Goal: Check status: Check status

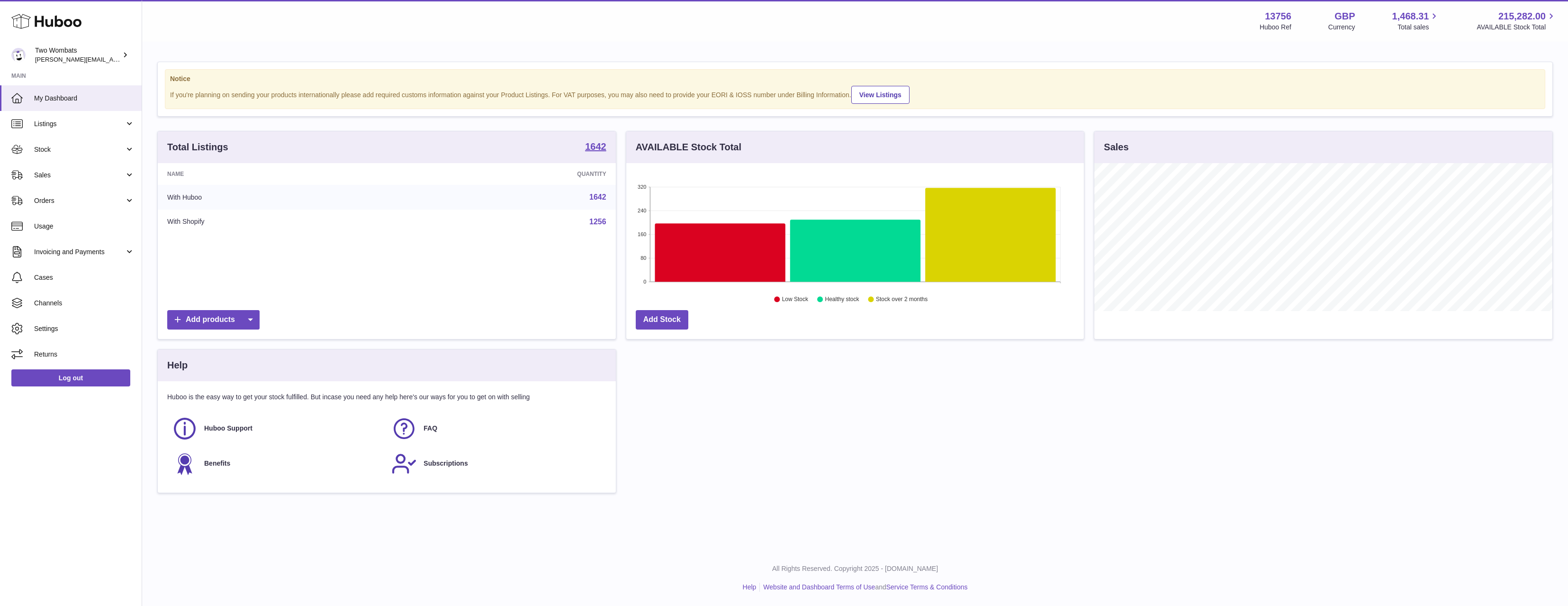
scroll to position [148, 458]
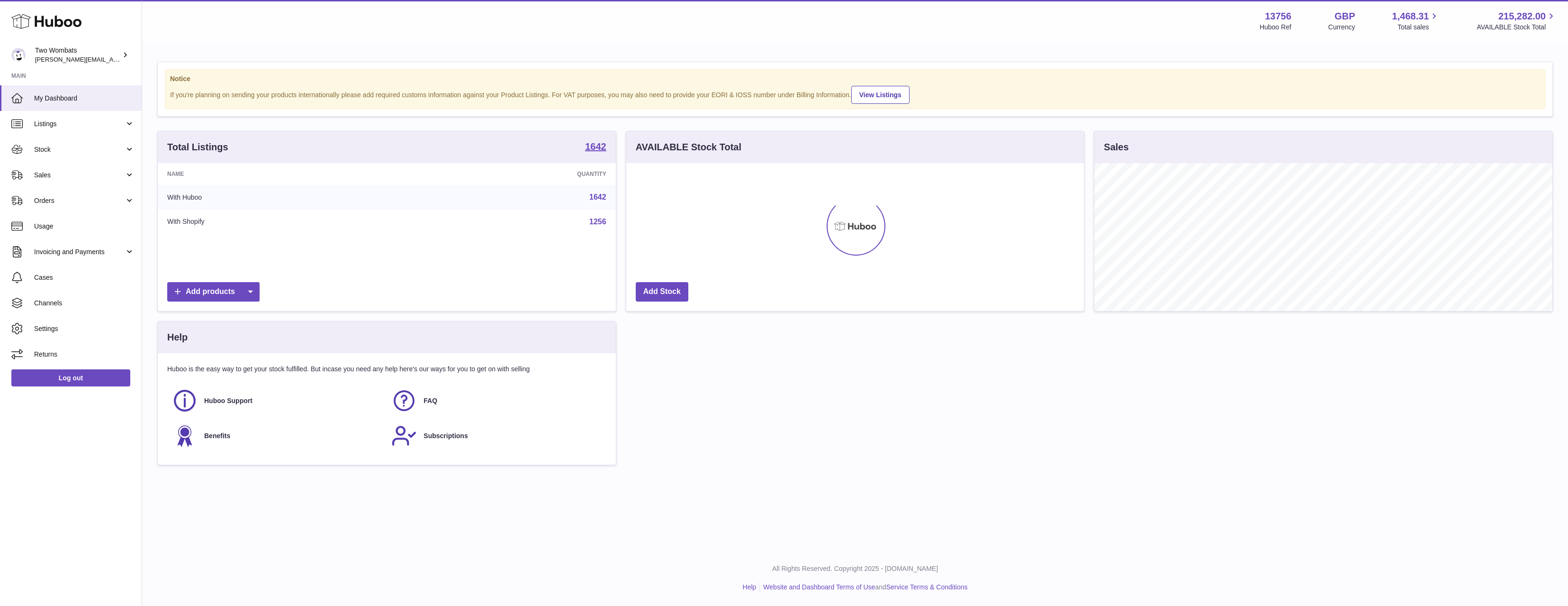
scroll to position [148, 458]
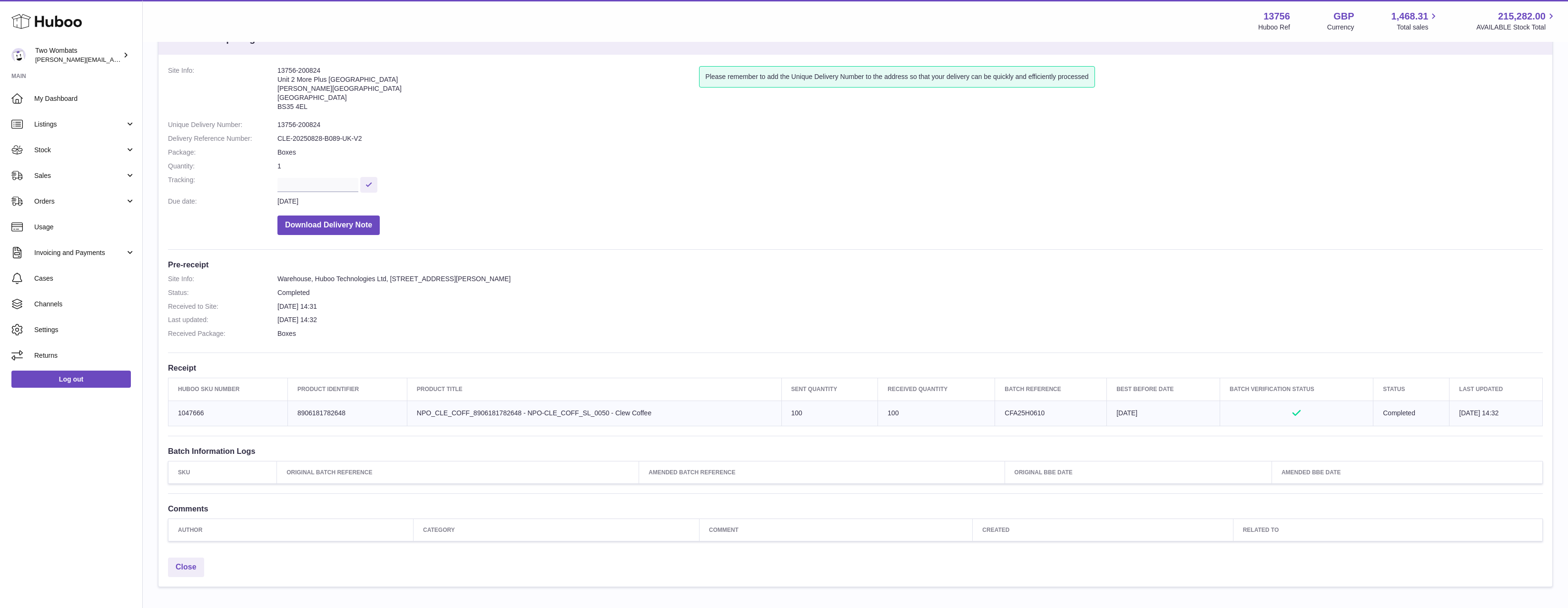
scroll to position [93, 0]
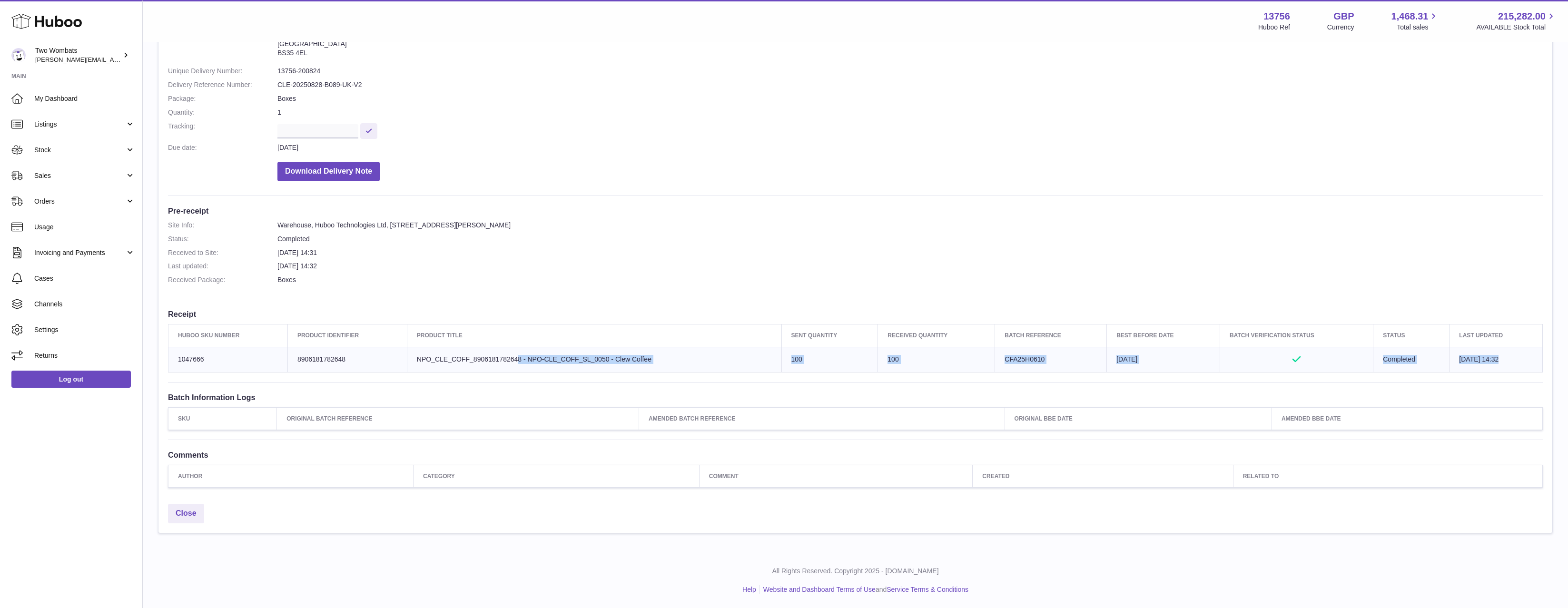
drag, startPoint x: 408, startPoint y: 362, endPoint x: 665, endPoint y: 378, distance: 257.5
click at [665, 378] on div "Site Info: 13756-200824 Unit 2 More Plus Central Park Hudson Ave Severn Beach B…" at bounding box center [855, 249] width 1393 height 497
drag, startPoint x: 657, startPoint y: 377, endPoint x: 420, endPoint y: 357, distance: 237.8
click at [420, 357] on div "Site Info: 13756-200824 Unit 2 More Plus Central Park Hudson Ave Severn Beach B…" at bounding box center [855, 249] width 1393 height 497
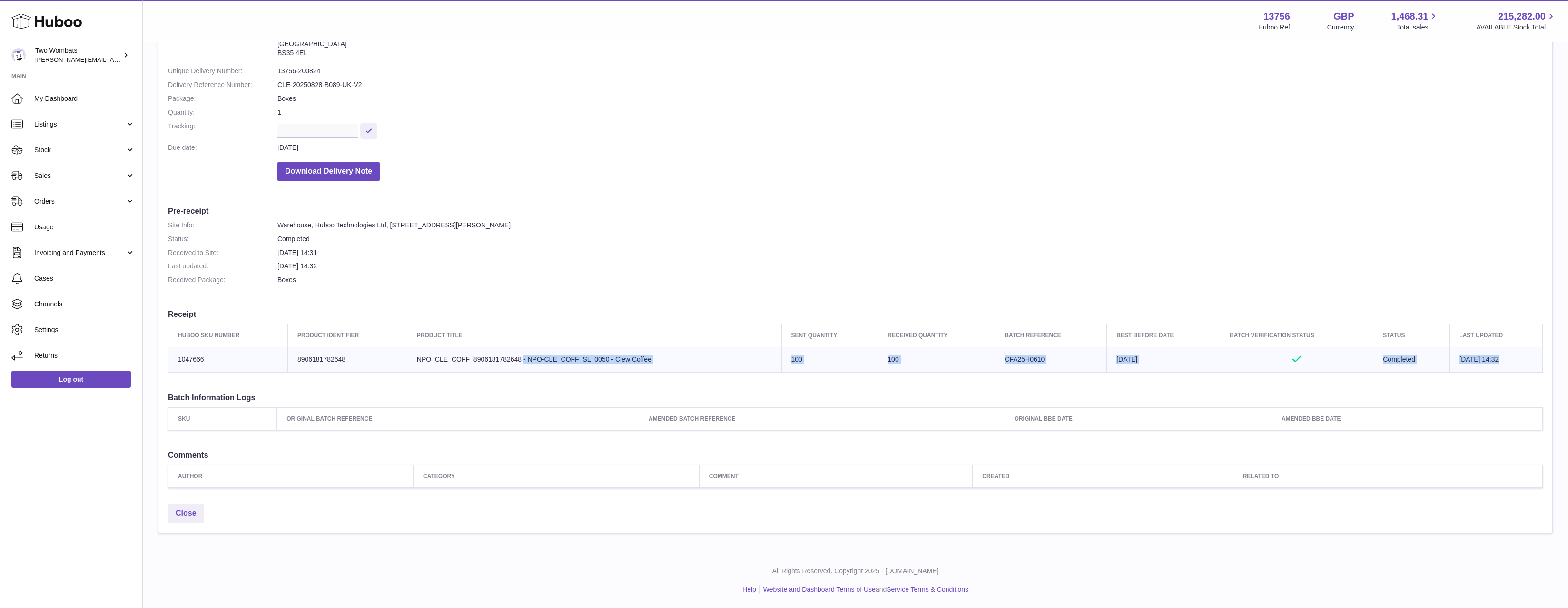
click at [781, 361] on td "Sent Quantity 100" at bounding box center [830, 360] width 97 height 25
drag, startPoint x: 773, startPoint y: 356, endPoint x: 996, endPoint y: 366, distance: 223.2
click at [1026, 372] on div "Site Info: 13756-200824 Unit 2 More Plus Central Park Hudson Ave Severn Beach B…" at bounding box center [855, 249] width 1393 height 497
click at [996, 366] on td "Batch Reference CFA25H0610" at bounding box center [1051, 360] width 112 height 25
drag, startPoint x: 924, startPoint y: 345, endPoint x: 670, endPoint y: 340, distance: 254.0
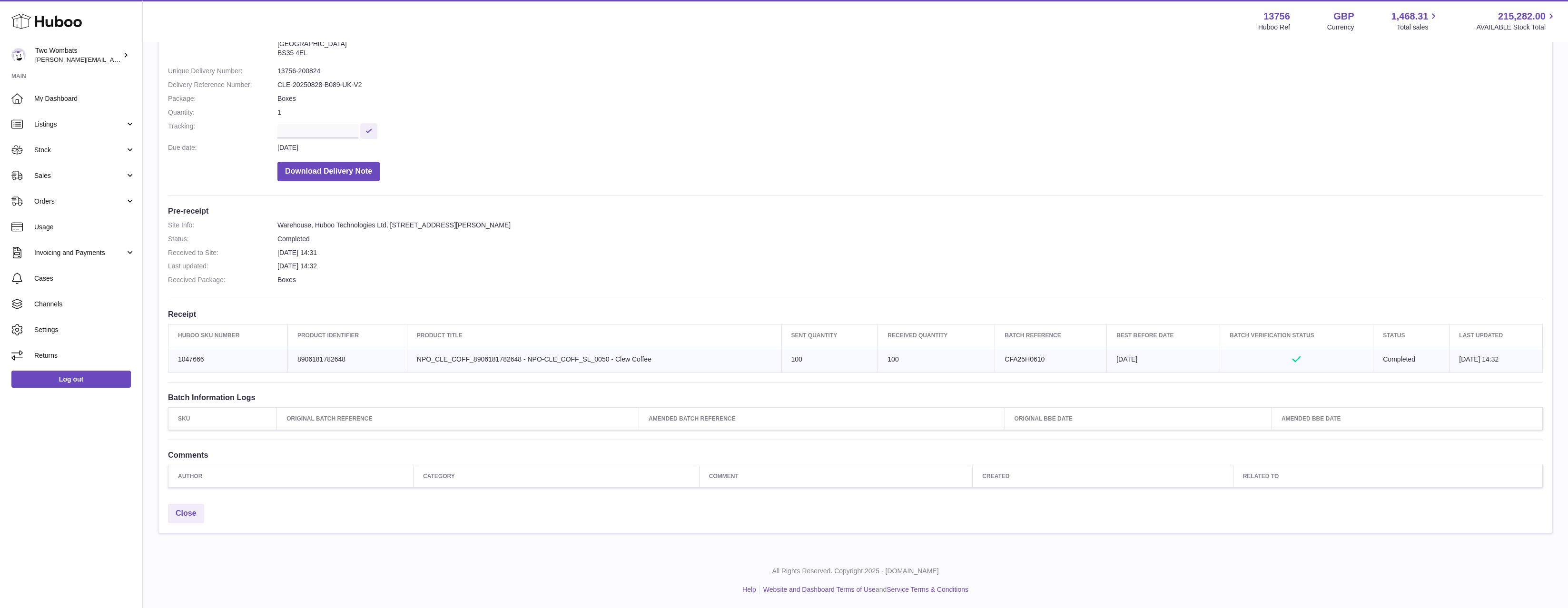
click at [670, 340] on tr "Huboo SKU Number Product Identifier Product title Sent Quantity Received Quanti…" at bounding box center [856, 335] width 1374 height 22
click at [671, 343] on th "Product title" at bounding box center [594, 335] width 375 height 22
click at [732, 357] on td "Product title NPO_CLE_COFF_8906181782648 - NPO-CLE_COFF_SL_0050 - Clew Coffee" at bounding box center [594, 360] width 375 height 25
drag, startPoint x: 1050, startPoint y: 359, endPoint x: 964, endPoint y: 361, distance: 86.0
click at [964, 361] on tr "Huboo SKU Number 1047666 Client Identifier 8906181782648 Product title NPO_CLE_…" at bounding box center [856, 360] width 1374 height 25
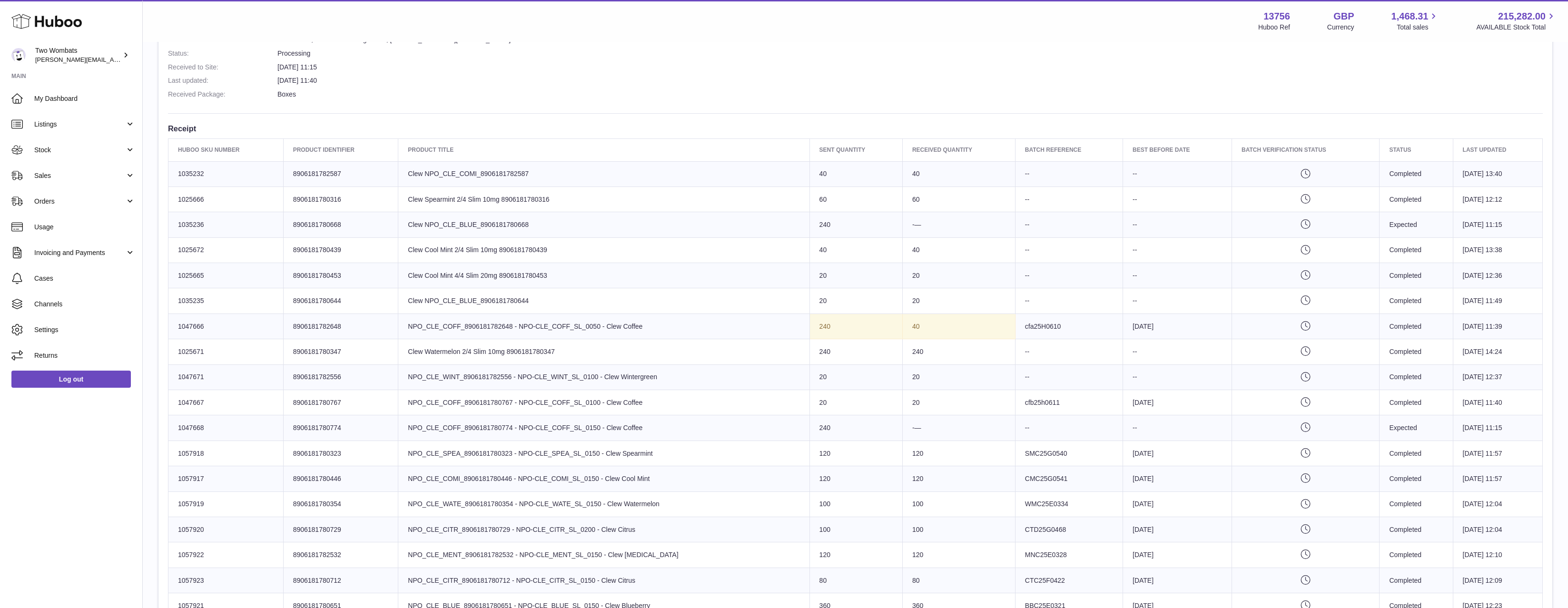
scroll to position [380, 0]
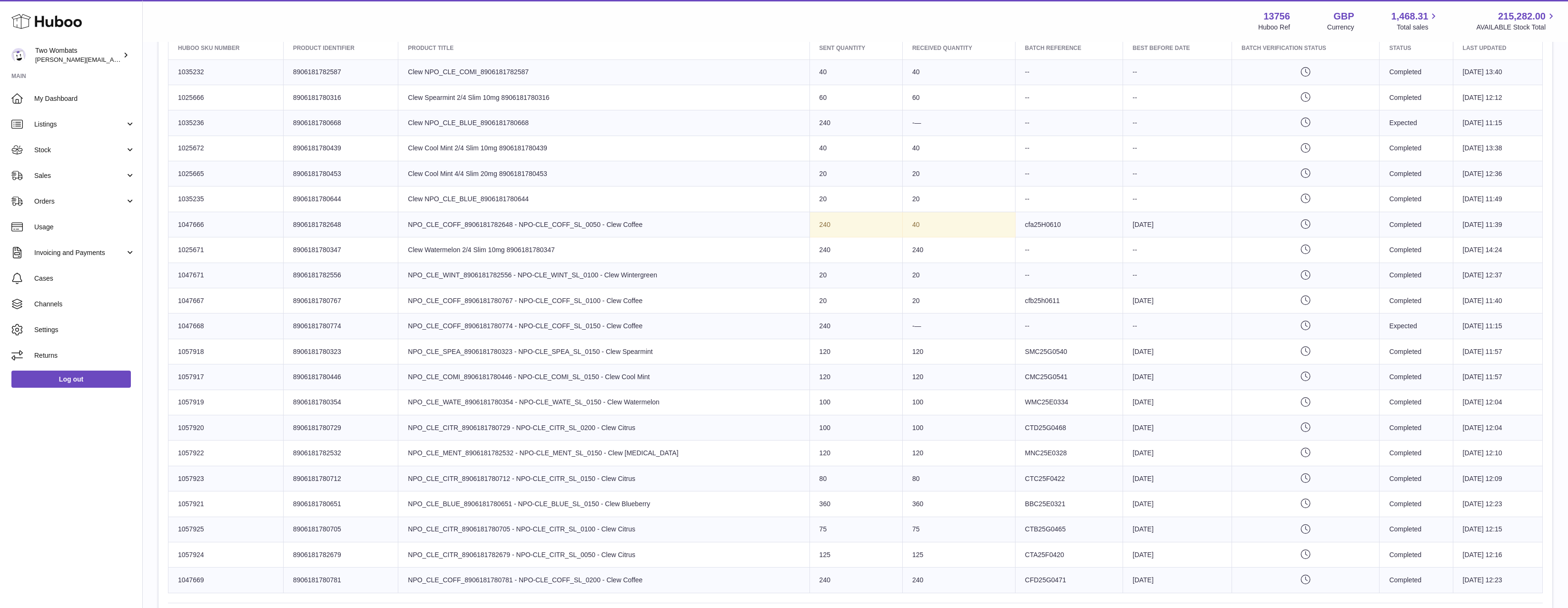
drag, startPoint x: 643, startPoint y: 219, endPoint x: 404, endPoint y: 211, distance: 239.1
click at [404, 211] on td "Product title NPO_CLE_COFF_8906181782648 - NPO-CLE_COFF_SL_0050 - Clew Coffee" at bounding box center [604, 224] width 411 height 25
drag, startPoint x: 806, startPoint y: 230, endPoint x: 778, endPoint y: 229, distance: 28.0
click at [778, 229] on tr "Huboo SKU Number 1047666 Client Identifier 8906181782648 Product title NPO_CLE_…" at bounding box center [856, 224] width 1374 height 25
click at [778, 229] on td "Product title NPO_CLE_COFF_8906181782648 - NPO-CLE_COFF_SL_0050 - Clew Coffee" at bounding box center [604, 224] width 411 height 25
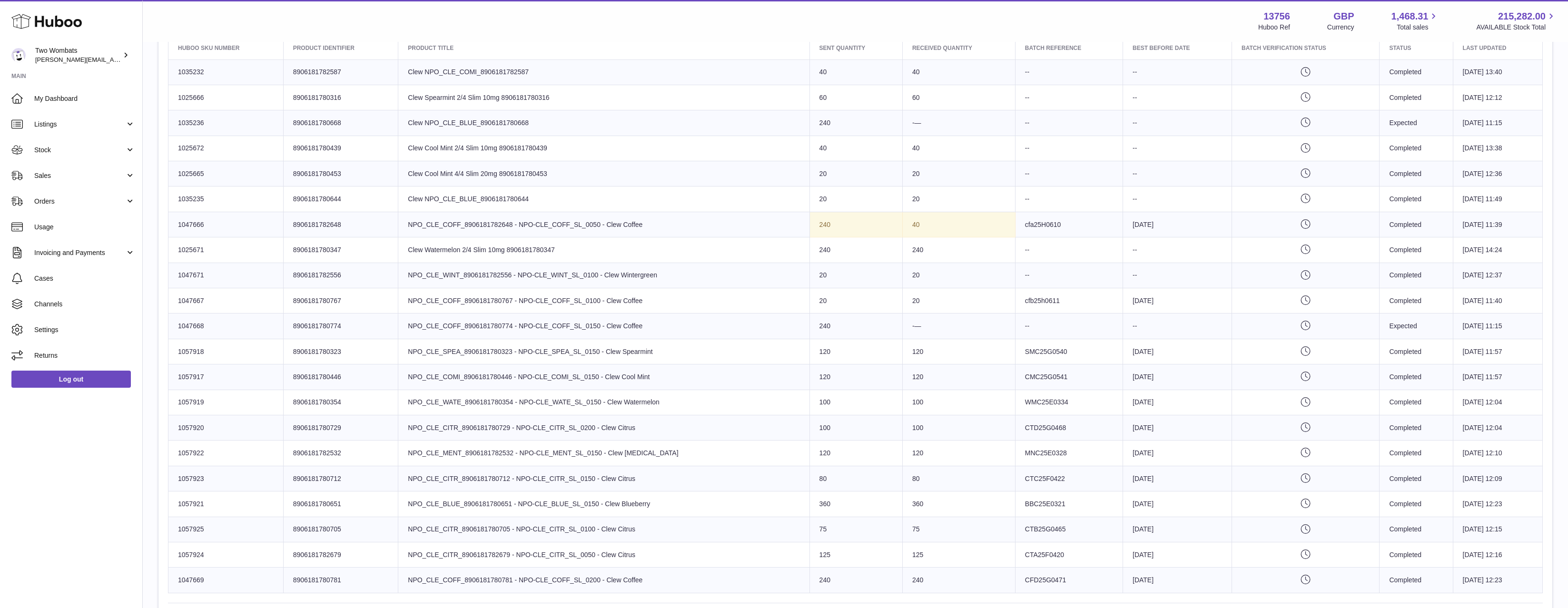
drag, startPoint x: 778, startPoint y: 229, endPoint x: 887, endPoint y: 228, distance: 109.0
click at [887, 228] on tr "Huboo SKU Number 1047666 Client Identifier 8906181782648 Product title NPO_CLE_…" at bounding box center [856, 224] width 1374 height 25
click at [902, 228] on td "40" at bounding box center [959, 224] width 113 height 25
drag, startPoint x: 875, startPoint y: 231, endPoint x: 855, endPoint y: 229, distance: 20.1
click at [867, 231] on tr "Huboo SKU Number 1047666 Client Identifier 8906181782648 Product title NPO_CLE_…" at bounding box center [856, 224] width 1374 height 25
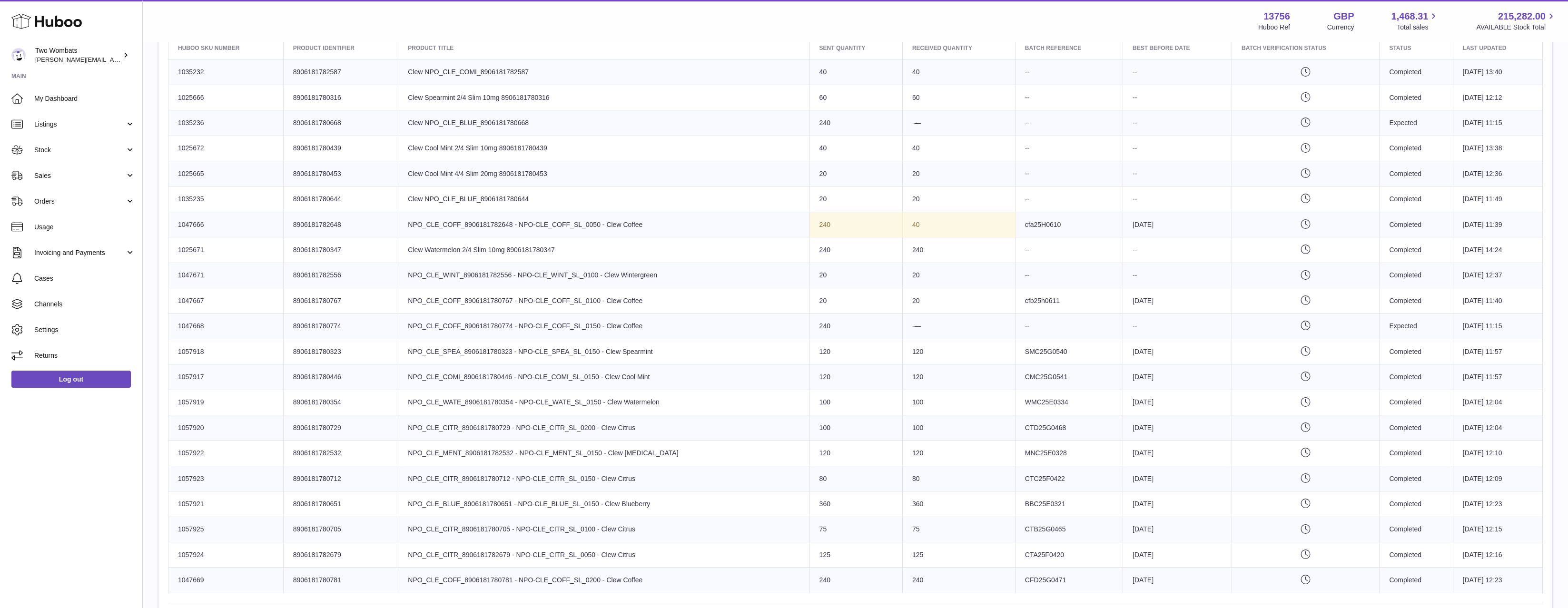
click at [772, 221] on td "Product title NPO_CLE_COFF_8906181782648 - NPO-CLE_COFF_SL_0050 - Clew Coffee" at bounding box center [604, 224] width 411 height 25
drag, startPoint x: 783, startPoint y: 219, endPoint x: 872, endPoint y: 225, distance: 89.2
click at [872, 225] on tr "Huboo SKU Number 1047666 Client Identifier 8906181782648 Product title NPO_CLE_…" at bounding box center [856, 224] width 1374 height 25
click at [872, 225] on td "Sent Quantity 240" at bounding box center [856, 224] width 93 height 25
drag, startPoint x: 422, startPoint y: 322, endPoint x: 373, endPoint y: 317, distance: 49.3
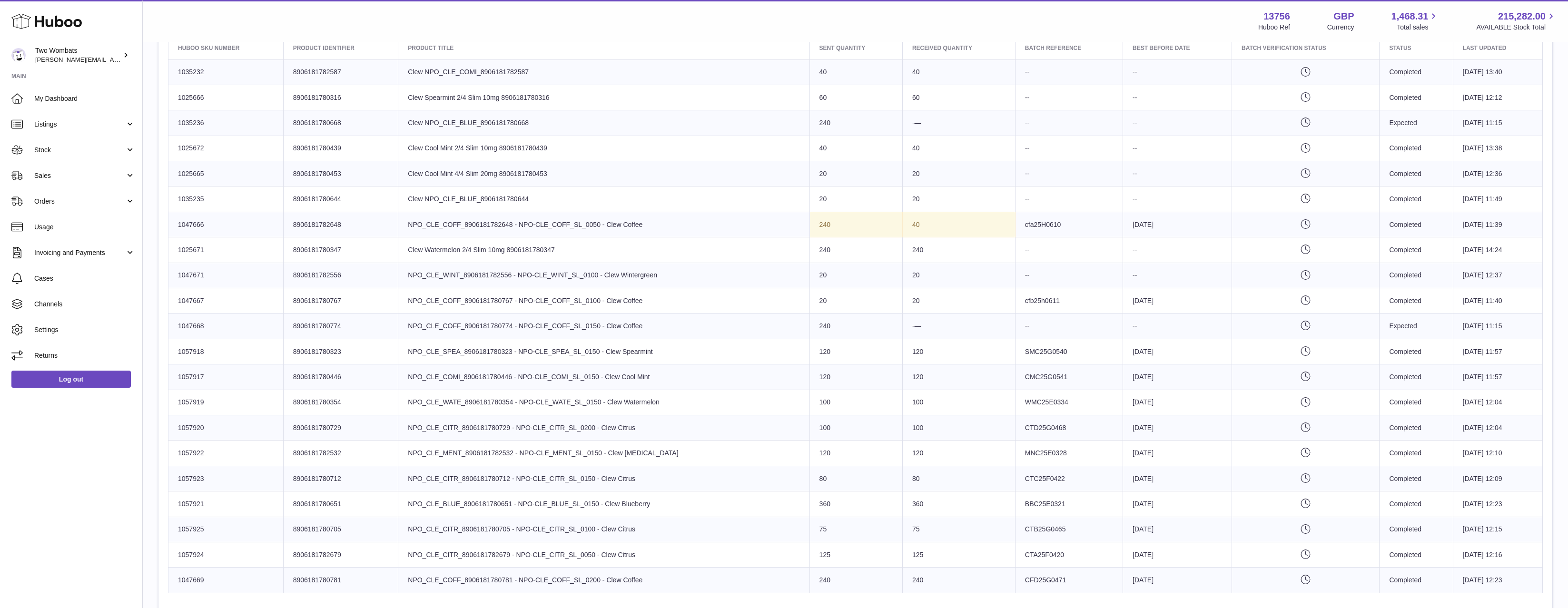
click at [385, 319] on tr "Huboo SKU Number 1047668 Client Identifier 8906181780774 Product title NPO_CLE_…" at bounding box center [856, 326] width 1374 height 25
click at [206, 323] on td "Huboo SKU Number 1047668" at bounding box center [226, 326] width 115 height 25
drag, startPoint x: 591, startPoint y: 319, endPoint x: 404, endPoint y: 327, distance: 187.2
click at [404, 327] on td "Product title NPO_CLE_COFF_8906181780774 - NPO-CLE_COFF_SL_0150 - Clew Coffee" at bounding box center [604, 326] width 411 height 25
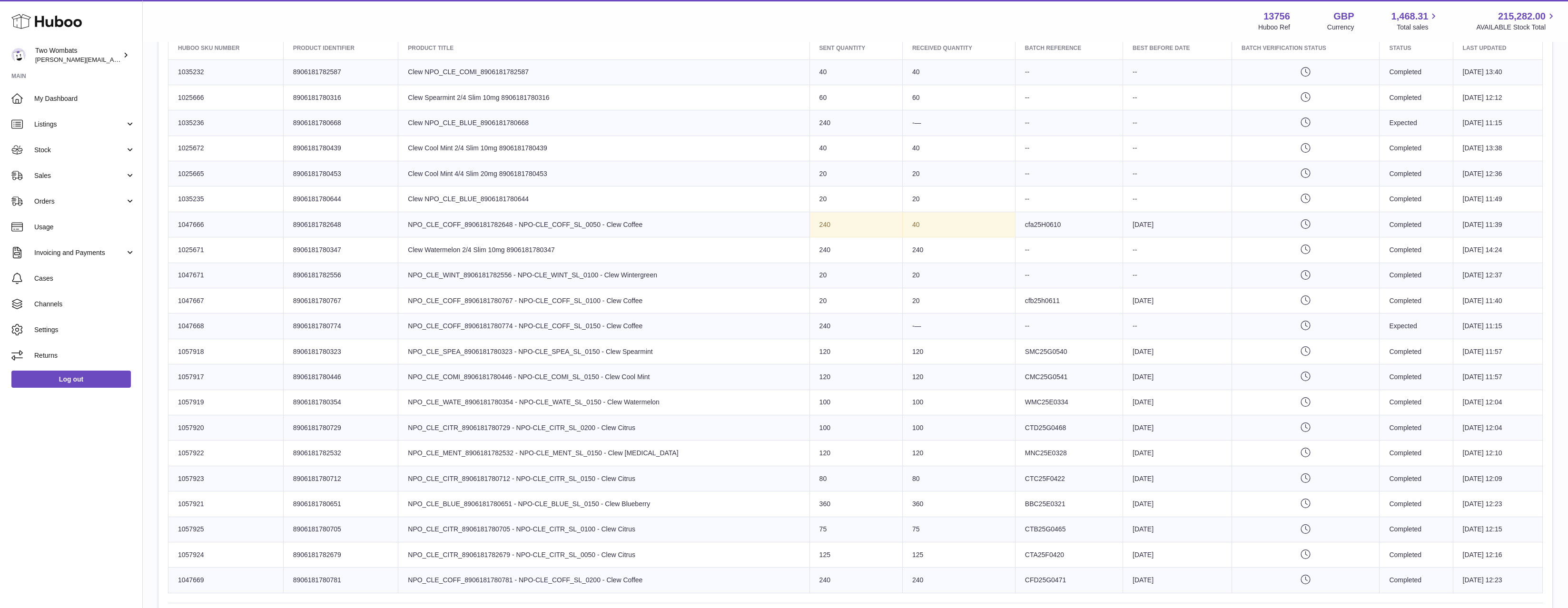
click at [190, 216] on td "Huboo SKU Number 1047666" at bounding box center [226, 224] width 115 height 25
copy td "1047666"
click at [64, 150] on span "Stock" at bounding box center [80, 149] width 91 height 9
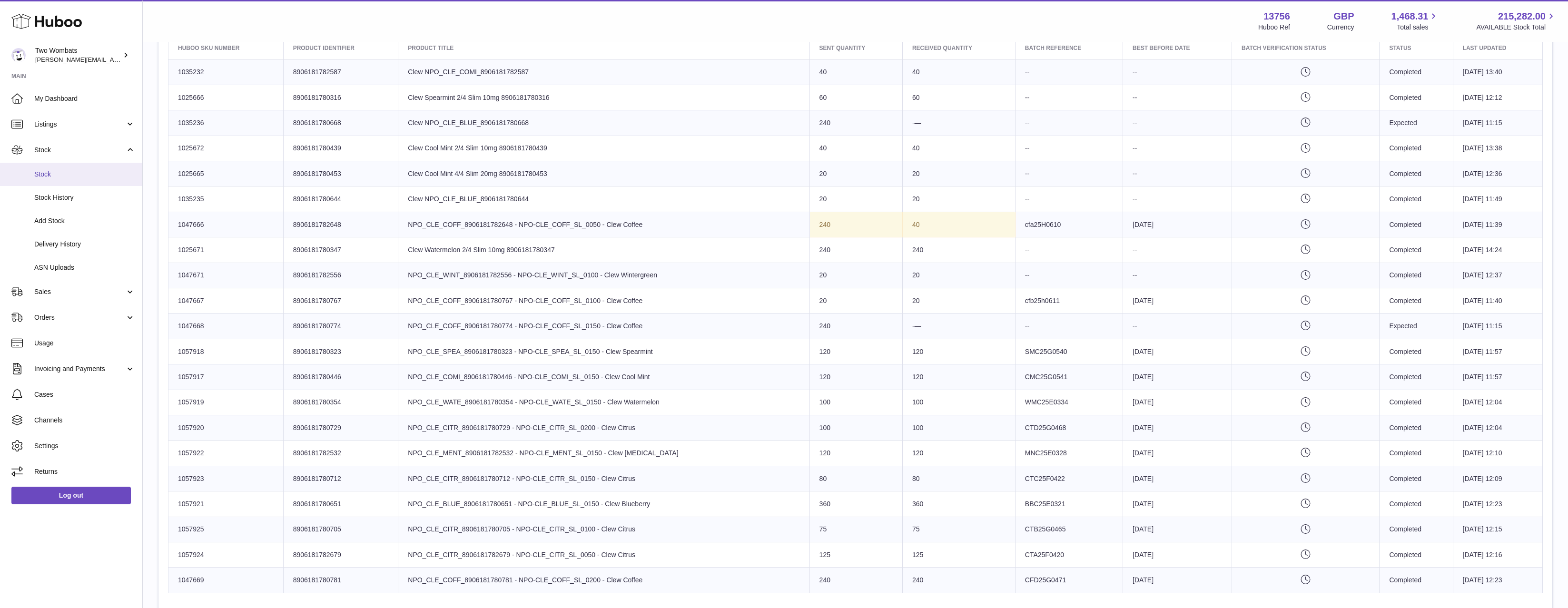
click at [62, 182] on link "Stock" at bounding box center [71, 175] width 143 height 23
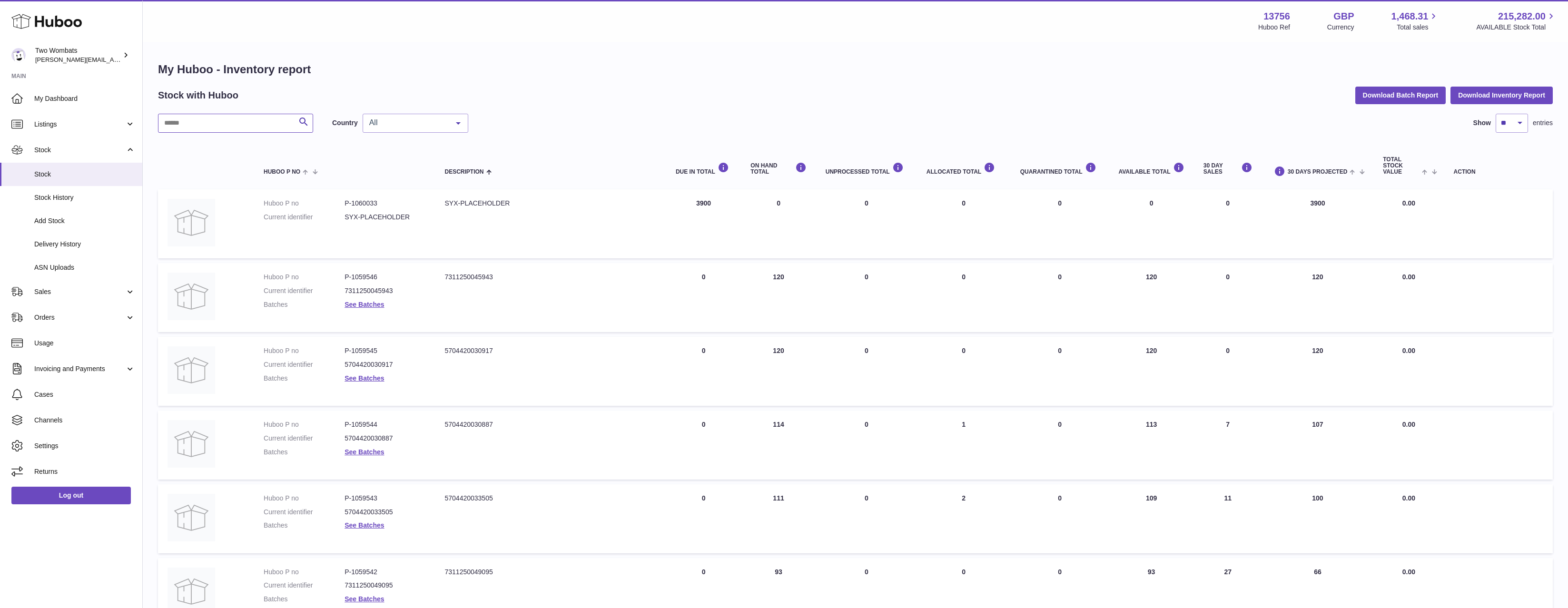
click at [169, 121] on input "text" at bounding box center [236, 123] width 155 height 19
paste input "*******"
type input "*******"
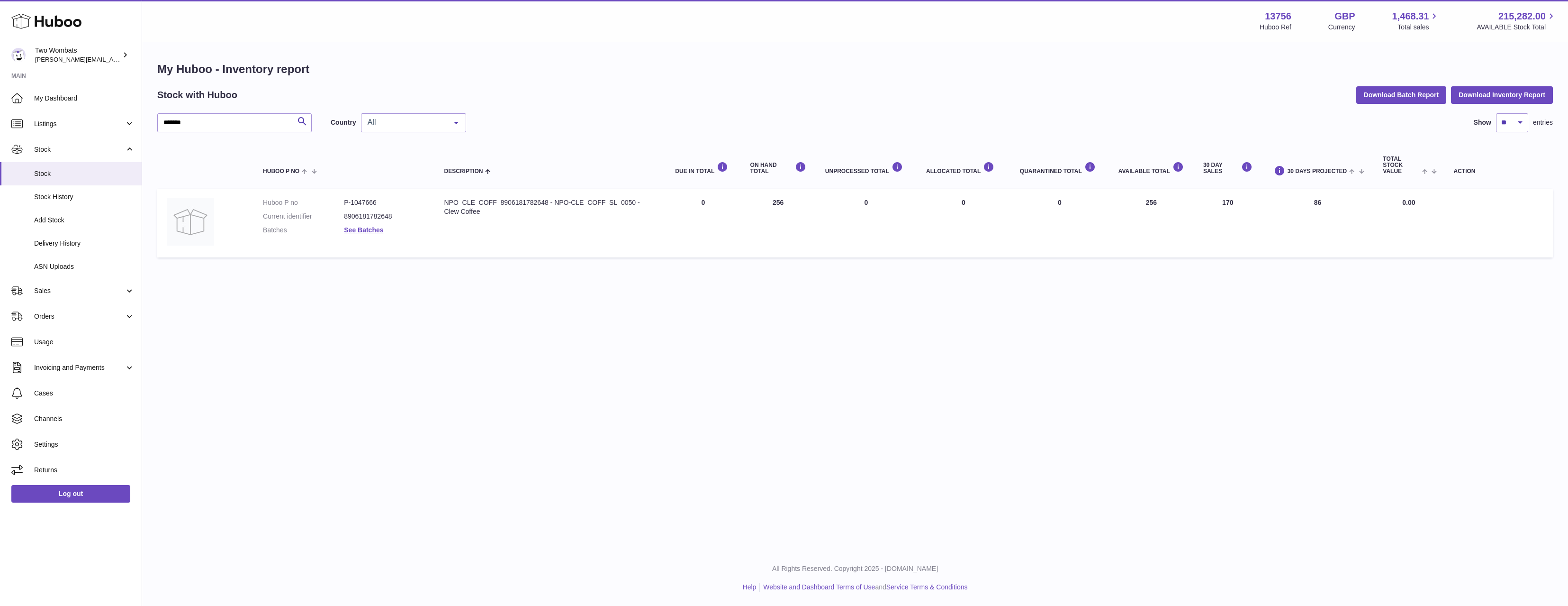
drag, startPoint x: 781, startPoint y: 220, endPoint x: 736, endPoint y: 205, distance: 47.4
click at [736, 205] on tr "Huboo P no P-1047666 Current identifier 8906181782648 Batches See Batches Descr…" at bounding box center [855, 222] width 1396 height 69
click at [806, 213] on td "ON HAND Total 256" at bounding box center [778, 222] width 74 height 69
click at [774, 210] on td "ON HAND Total 256" at bounding box center [778, 222] width 74 height 69
drag, startPoint x: 722, startPoint y: 210, endPoint x: 817, endPoint y: 205, distance: 95.1
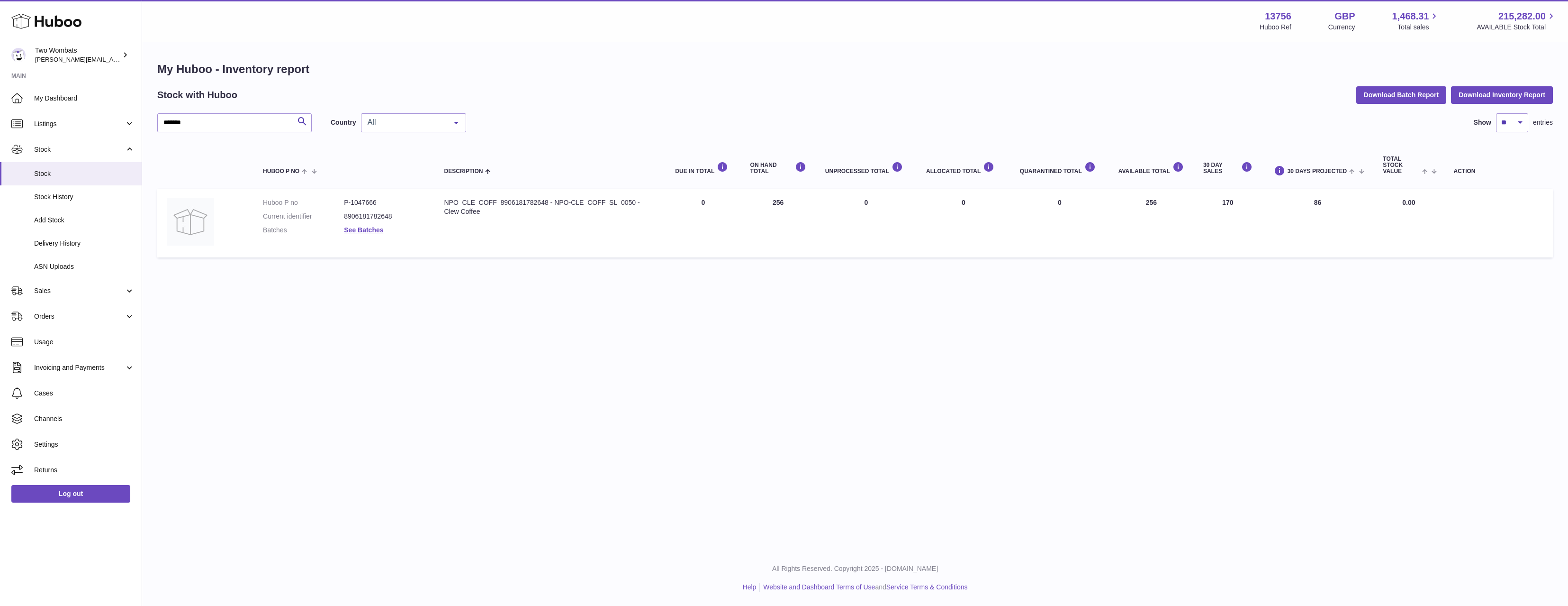
click at [813, 205] on tr "Huboo P no P-1047666 Current identifier 8906181782648 Batches See Batches Descr…" at bounding box center [855, 222] width 1396 height 69
click at [1142, 218] on td "AVAILABLE Total 256" at bounding box center [1152, 222] width 85 height 69
drag, startPoint x: 1170, startPoint y: 208, endPoint x: 698, endPoint y: 197, distance: 472.1
click at [698, 197] on tr "Huboo P no P-1047666 Current identifier 8906181782648 Batches See Batches Descr…" at bounding box center [855, 222] width 1396 height 69
click at [773, 206] on td "ON HAND Total 256" at bounding box center [778, 222] width 74 height 69
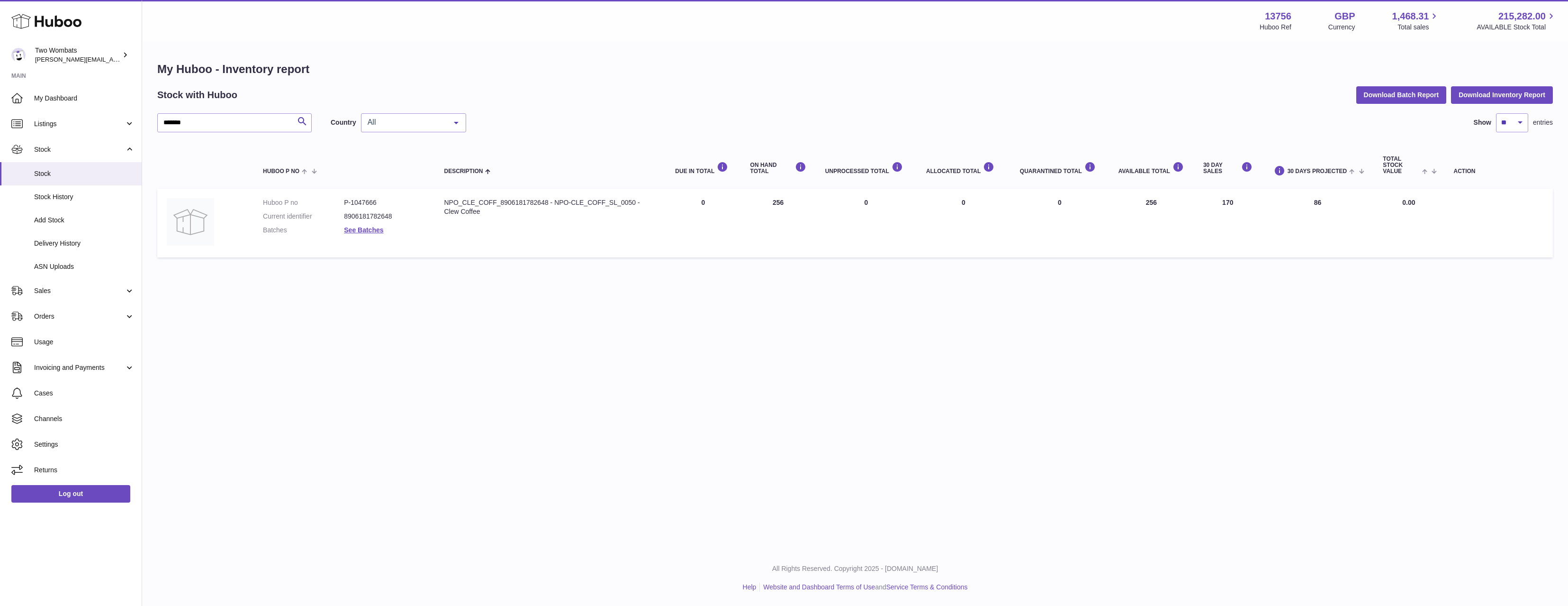
click at [380, 238] on dl "Huboo P no P-1047666 Current identifier 8906181782648 Batches See Batches" at bounding box center [344, 218] width 162 height 42
click at [383, 228] on link "See Batches" at bounding box center [363, 230] width 40 height 8
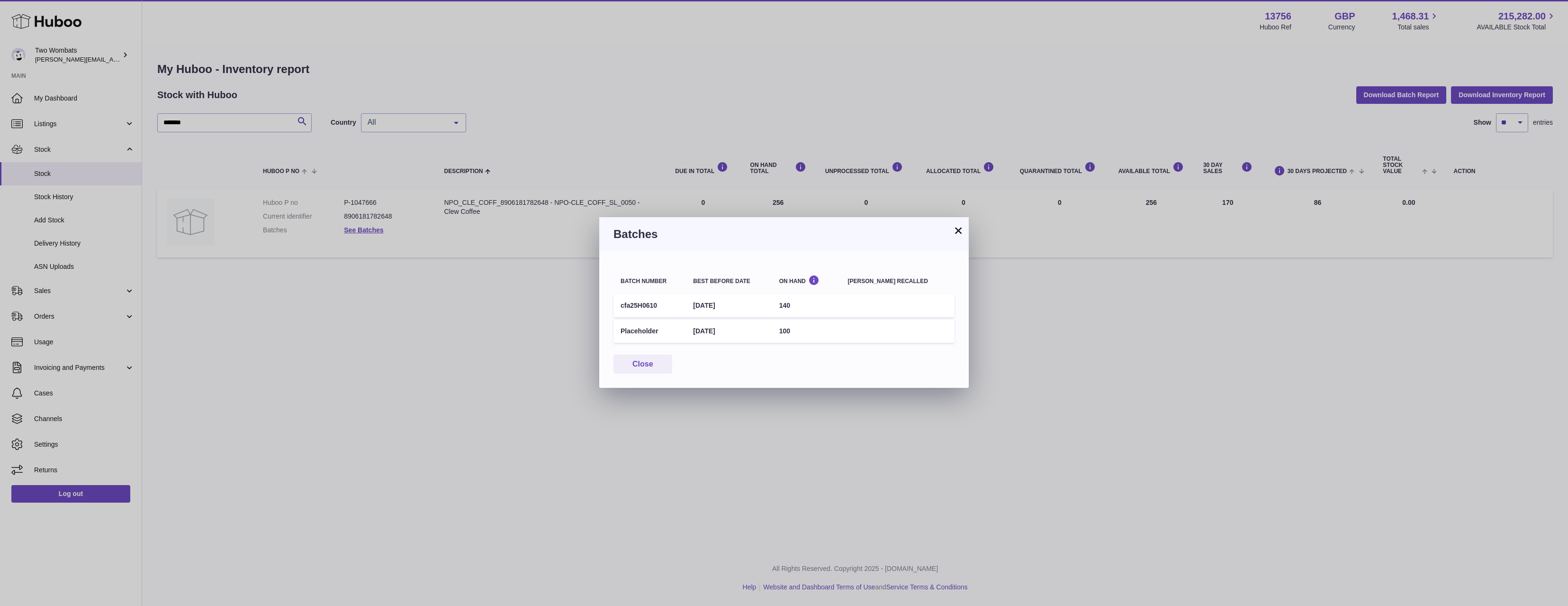
drag, startPoint x: 836, startPoint y: 342, endPoint x: 619, endPoint y: 304, distance: 220.3
click at [619, 304] on tbody "cfa25H0610 24th Aug 2026 140 Placeholder 22nd Sep 2026 100" at bounding box center [784, 318] width 341 height 49
click at [619, 304] on td "cfa25H0610" at bounding box center [649, 305] width 72 height 23
drag, startPoint x: 619, startPoint y: 304, endPoint x: 885, endPoint y: 334, distance: 267.7
click at [885, 334] on tbody "cfa25H0610 24th Aug 2026 140 Placeholder 22nd Sep 2026 100" at bounding box center [784, 318] width 341 height 49
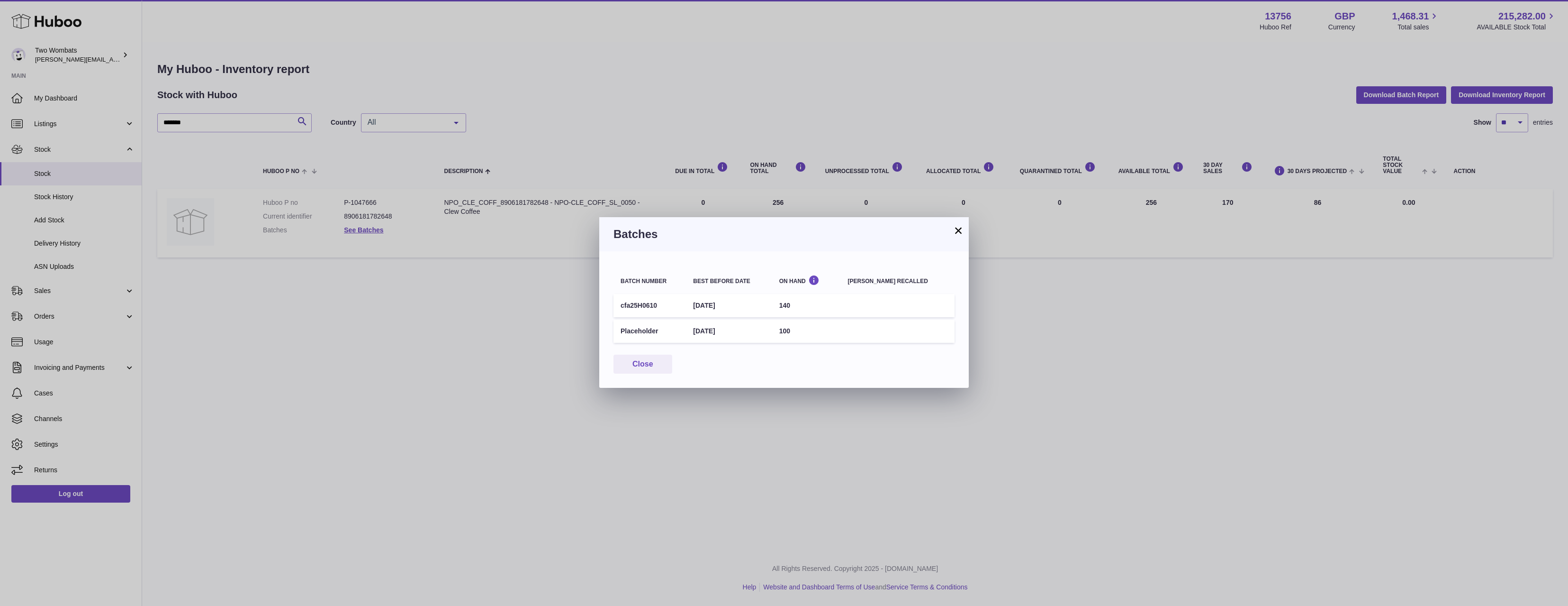
click at [885, 334] on td at bounding box center [898, 332] width 114 height 23
drag, startPoint x: 885, startPoint y: 334, endPoint x: 615, endPoint y: 345, distance: 270.2
click at [615, 345] on table "Batch number Best before date On Hand Batch recalled cfa25H0610 24th Aug 2026 1…" at bounding box center [784, 305] width 341 height 79
click at [902, 440] on div "× Batches Batch number Best before date On Hand Batch recalled cfa25H0610 24th …" at bounding box center [784, 303] width 1568 height 606
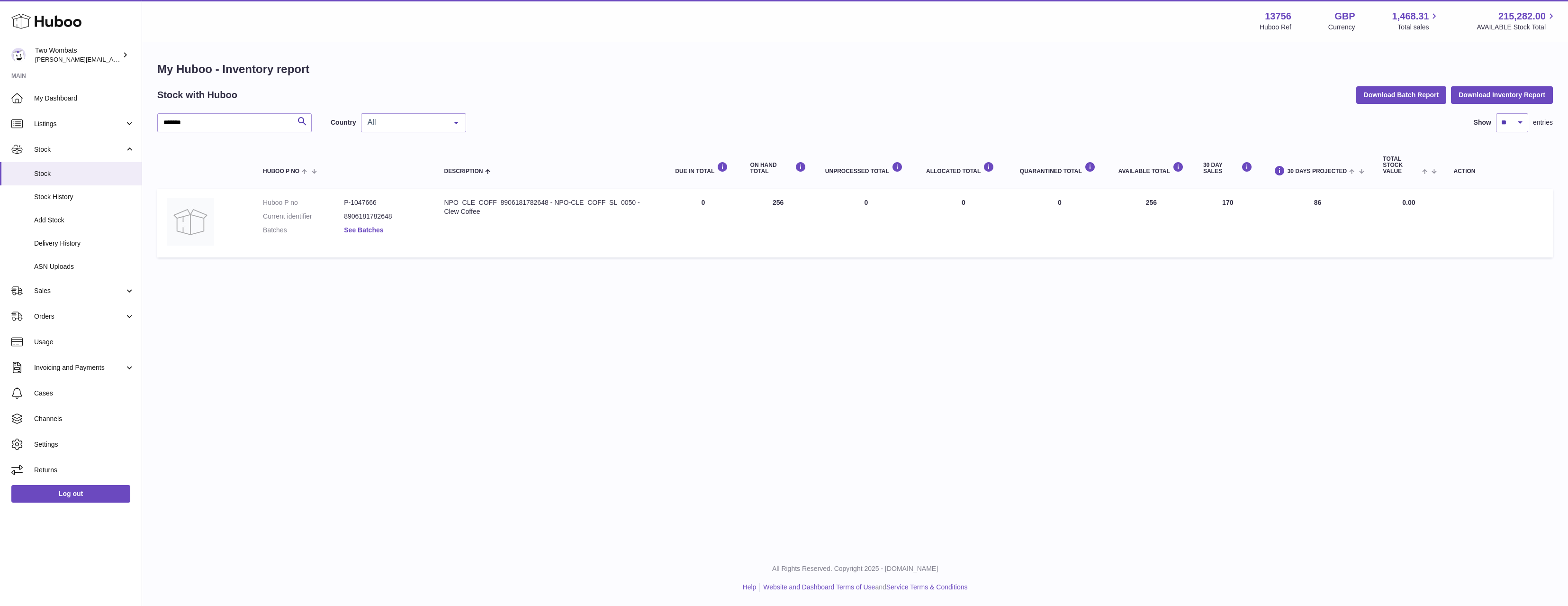
click at [372, 233] on link "See Batches" at bounding box center [363, 230] width 40 height 8
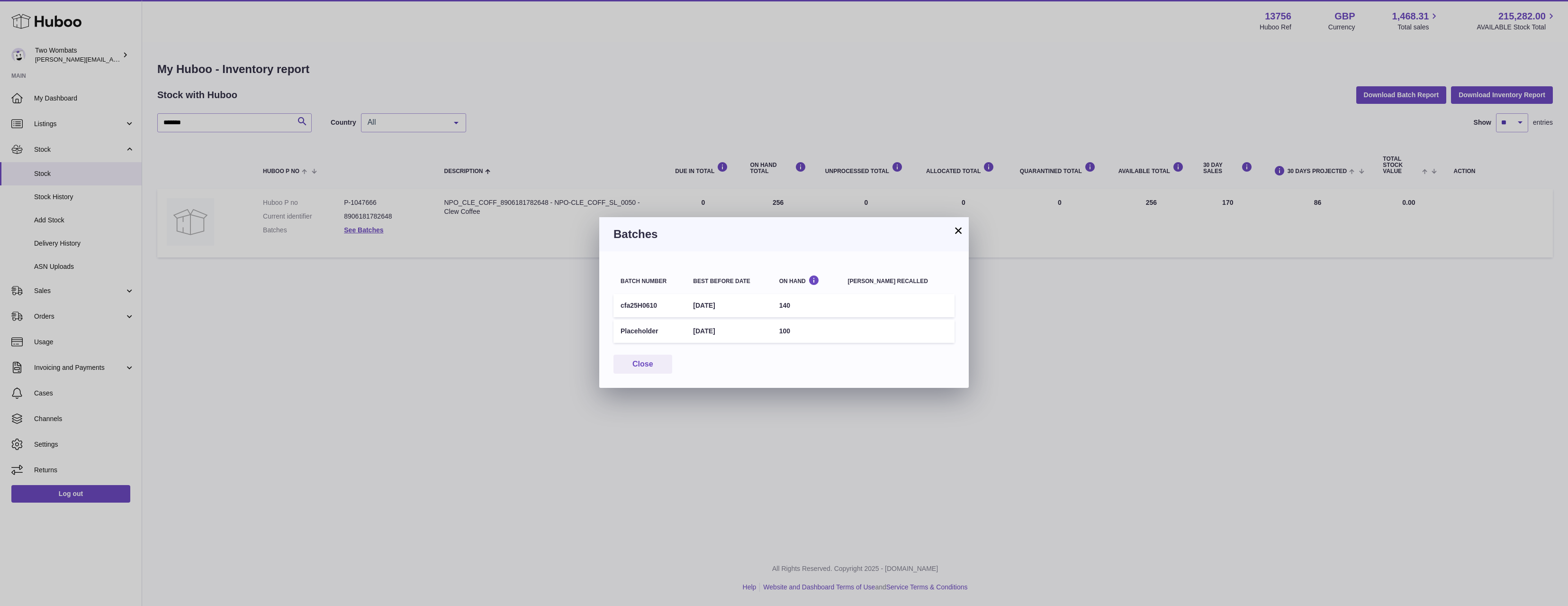
drag, startPoint x: 761, startPoint y: 333, endPoint x: 608, endPoint y: 336, distance: 153.0
click at [608, 336] on div "Batch number Best before date On Hand Batch recalled cfa25H0610 24th Aug 2026 1…" at bounding box center [784, 319] width 370 height 136
click at [634, 332] on td "Placeholder" at bounding box center [649, 332] width 72 height 23
drag, startPoint x: 628, startPoint y: 335, endPoint x: 877, endPoint y: 346, distance: 249.2
click at [877, 346] on div "Batch number Best before date On Hand Batch recalled cfa25H0610 24th Aug 2026 1…" at bounding box center [784, 319] width 370 height 136
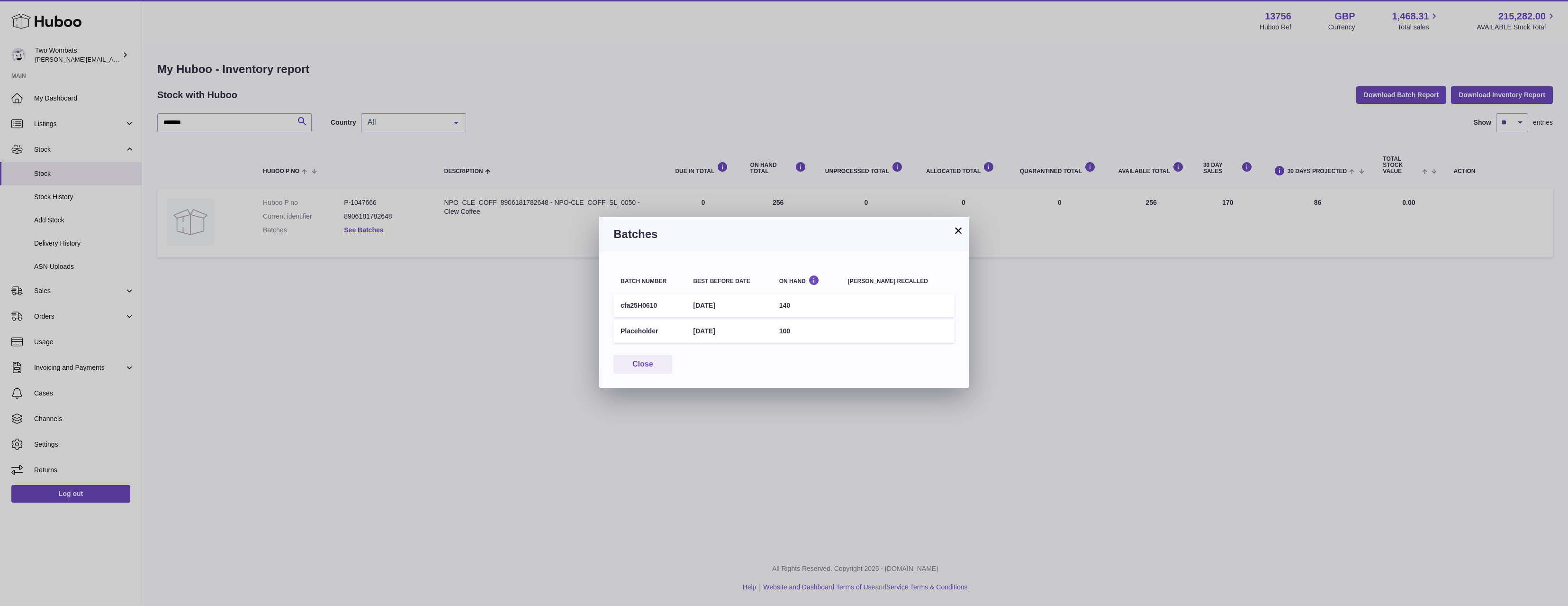
click at [831, 332] on td "100" at bounding box center [806, 332] width 69 height 23
drag, startPoint x: 855, startPoint y: 334, endPoint x: 614, endPoint y: 332, distance: 241.0
click at [614, 332] on tr "Placeholder 22nd Sep 2026 100" at bounding box center [784, 332] width 341 height 23
click at [614, 332] on td "Placeholder" at bounding box center [649, 332] width 72 height 23
drag, startPoint x: 614, startPoint y: 332, endPoint x: 853, endPoint y: 329, distance: 239.0
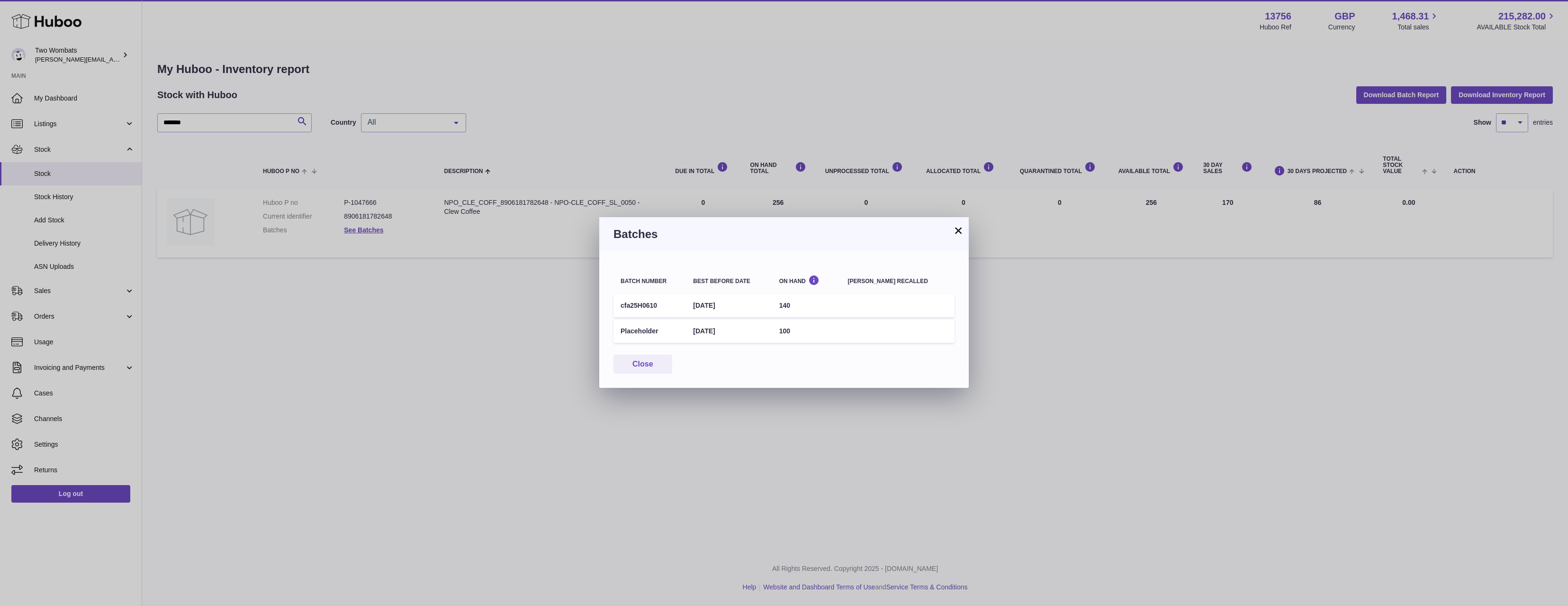
click at [853, 329] on tr "Placeholder 22nd Sep 2026 100" at bounding box center [784, 332] width 341 height 23
click at [841, 329] on td "100" at bounding box center [806, 332] width 69 height 23
drag, startPoint x: 826, startPoint y: 332, endPoint x: 641, endPoint y: 330, distance: 185.0
click at [641, 330] on tr "Placeholder 22nd Sep 2026 100" at bounding box center [784, 332] width 341 height 23
drag, startPoint x: 601, startPoint y: 332, endPoint x: 863, endPoint y: 348, distance: 262.5
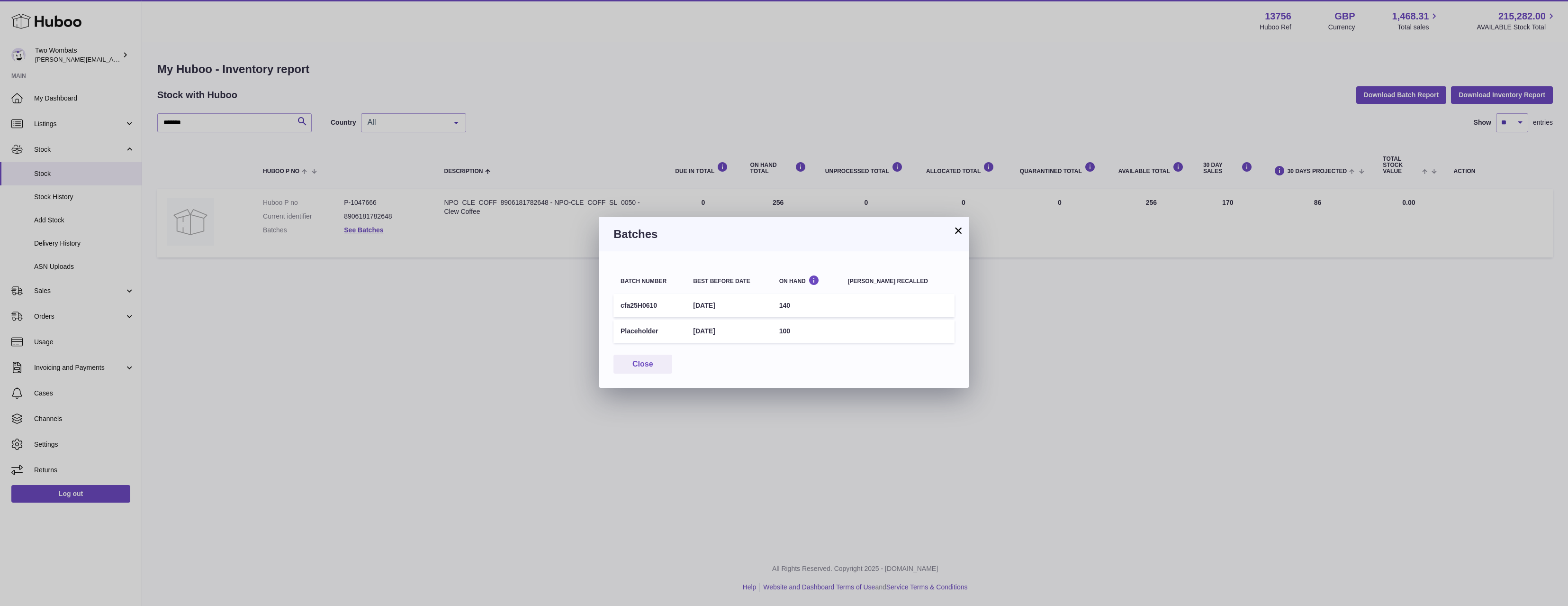
click at [863, 348] on div "Batch number Best before date On Hand Batch recalled cfa25H0610 24th Aug 2026 1…" at bounding box center [784, 319] width 370 height 136
drag, startPoint x: 863, startPoint y: 348, endPoint x: 656, endPoint y: 334, distance: 207.5
click at [656, 334] on div "Batch number Best before date On Hand Batch recalled cfa25H0610 24th Aug 2026 1…" at bounding box center [784, 319] width 370 height 136
click at [654, 334] on td "Placeholder" at bounding box center [649, 332] width 72 height 23
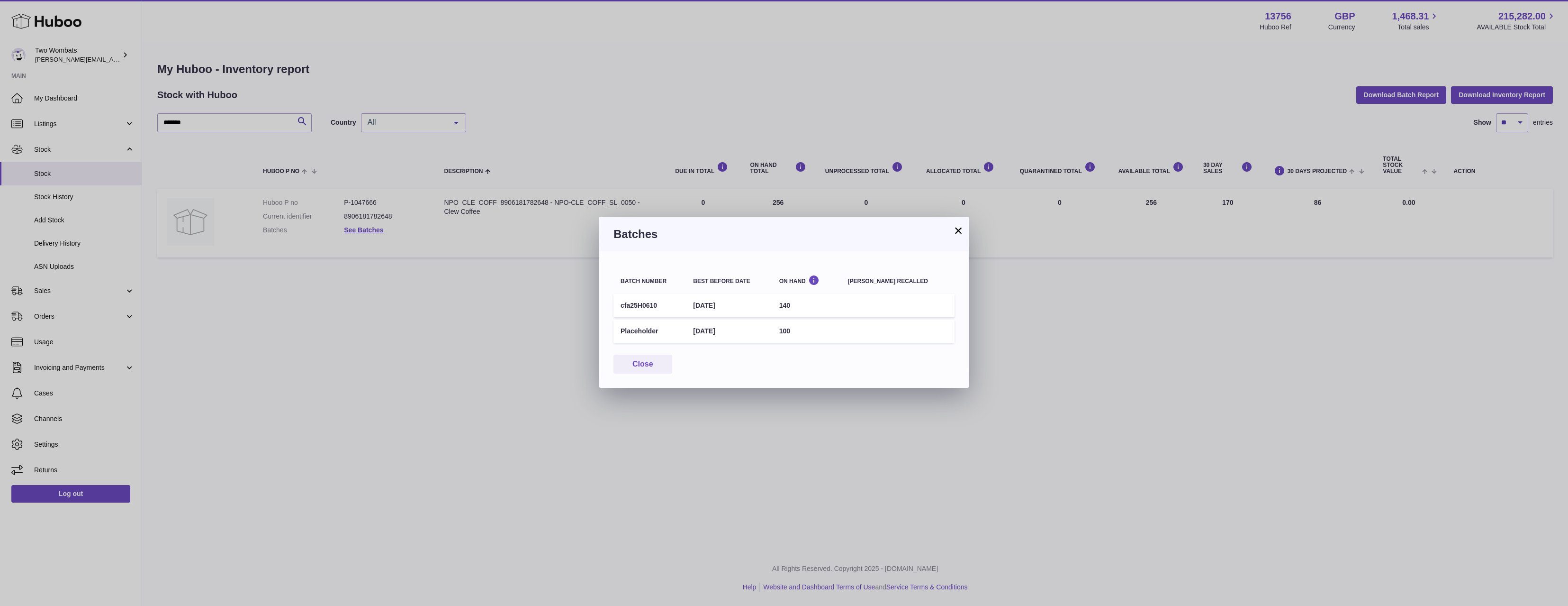
drag, startPoint x: 626, startPoint y: 329, endPoint x: 836, endPoint y: 335, distance: 210.1
click at [836, 335] on tr "Placeholder 22nd Sep 2026 100" at bounding box center [784, 332] width 341 height 23
click at [836, 335] on td "100" at bounding box center [806, 332] width 69 height 23
drag, startPoint x: 869, startPoint y: 346, endPoint x: 644, endPoint y: 333, distance: 225.4
click at [644, 333] on div "Batch number Best before date On Hand Batch recalled cfa25H0610 24th Aug 2026 1…" at bounding box center [784, 319] width 370 height 136
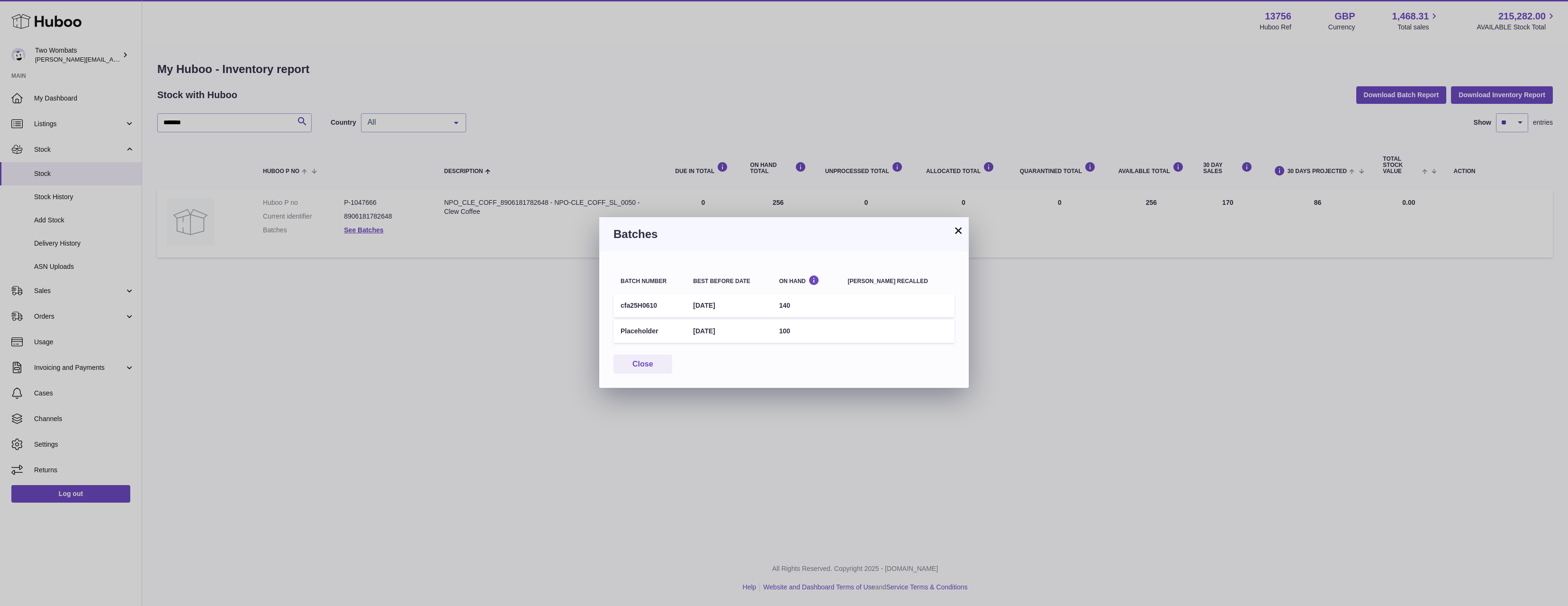
click at [646, 334] on td "Placeholder" at bounding box center [649, 332] width 72 height 23
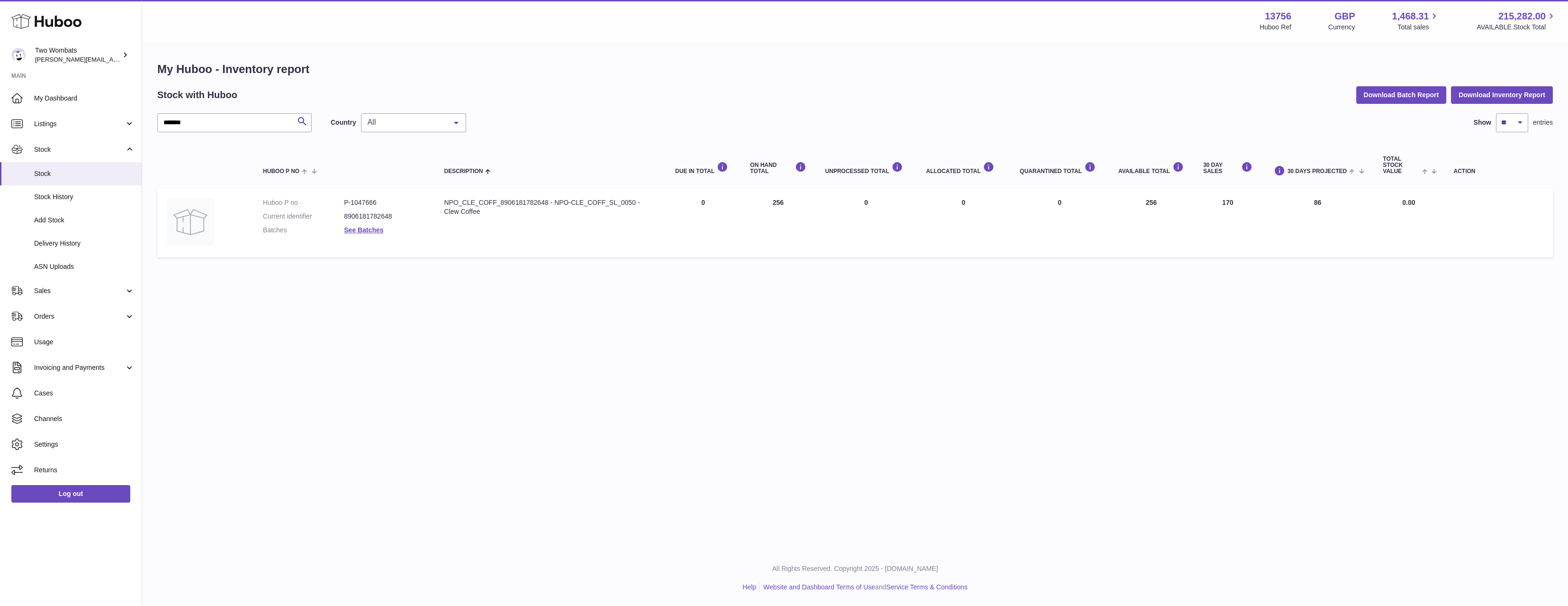
drag, startPoint x: 594, startPoint y: 331, endPoint x: 810, endPoint y: 342, distance: 216.3
click at [385, 228] on dd "See Batches" at bounding box center [385, 229] width 81 height 9
drag, startPoint x: 1137, startPoint y: 198, endPoint x: 1174, endPoint y: 206, distance: 37.9
click at [1174, 206] on td "AVAILABLE Total 256" at bounding box center [1152, 222] width 85 height 69
click at [1179, 166] on icon at bounding box center [1179, 167] width 12 height 12
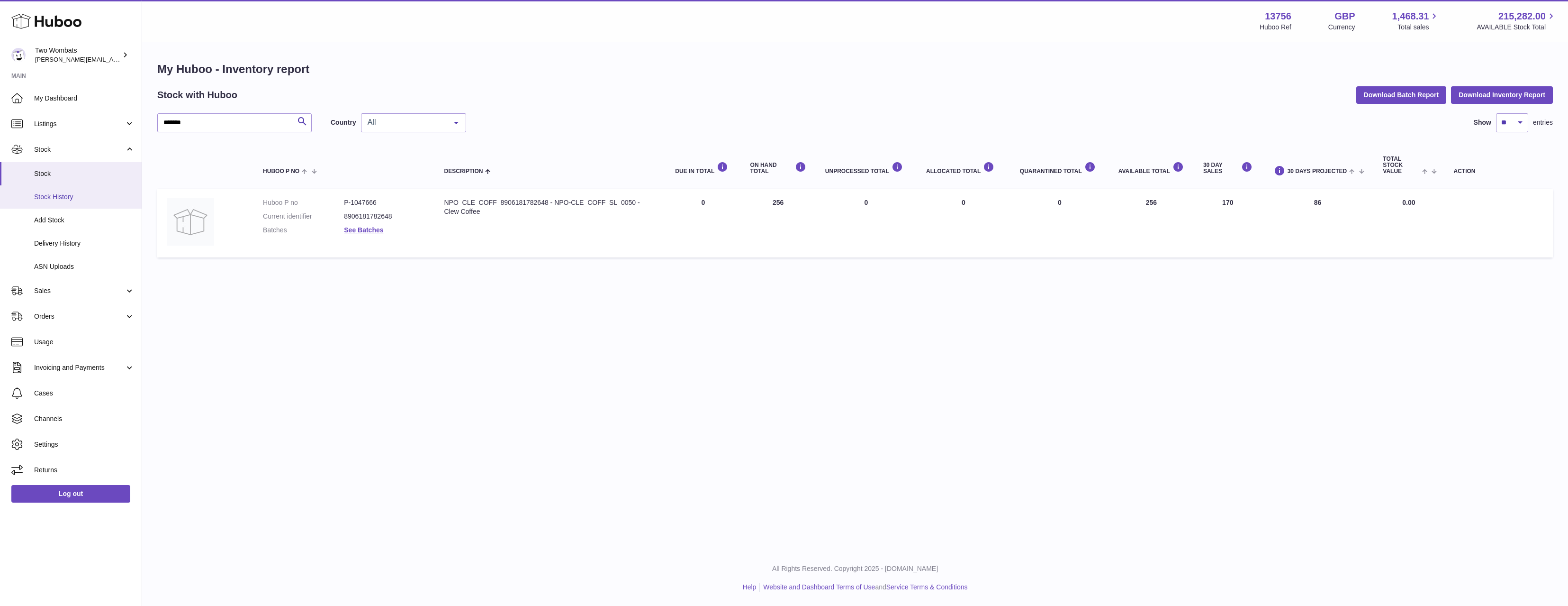
click at [100, 199] on span "Stock History" at bounding box center [84, 196] width 100 height 9
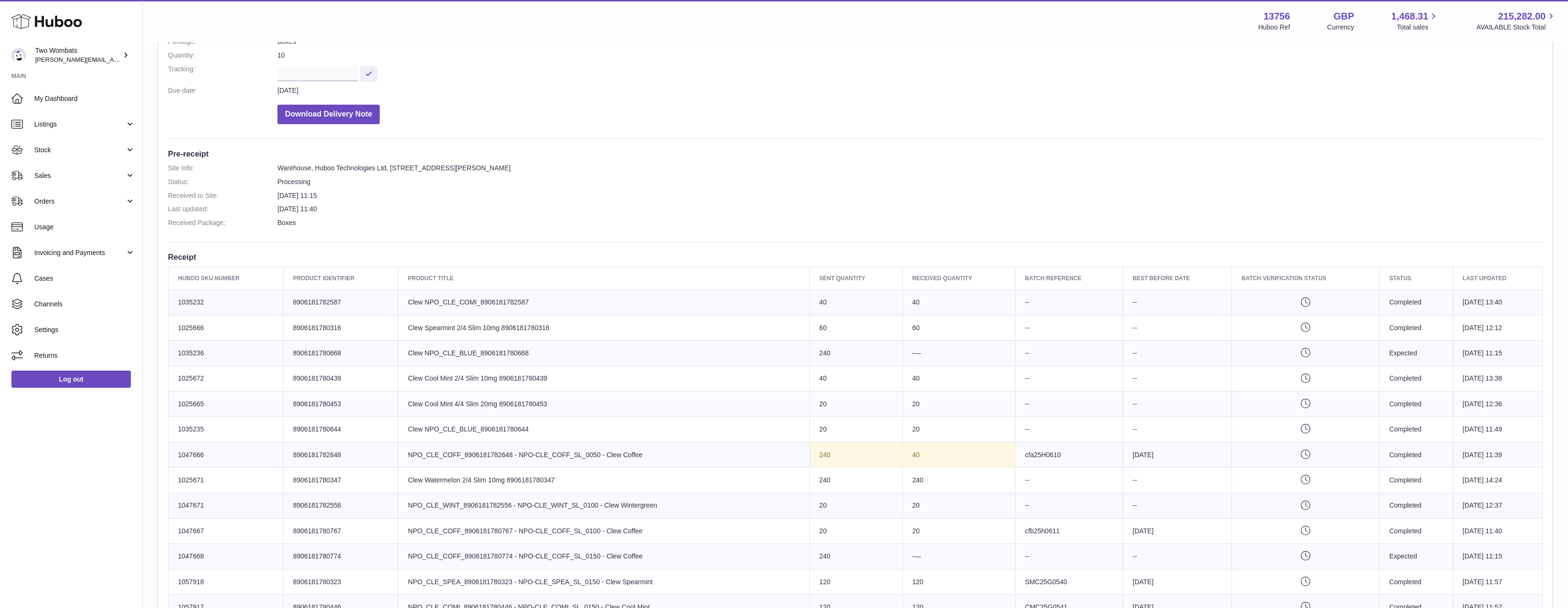
scroll to position [238, 0]
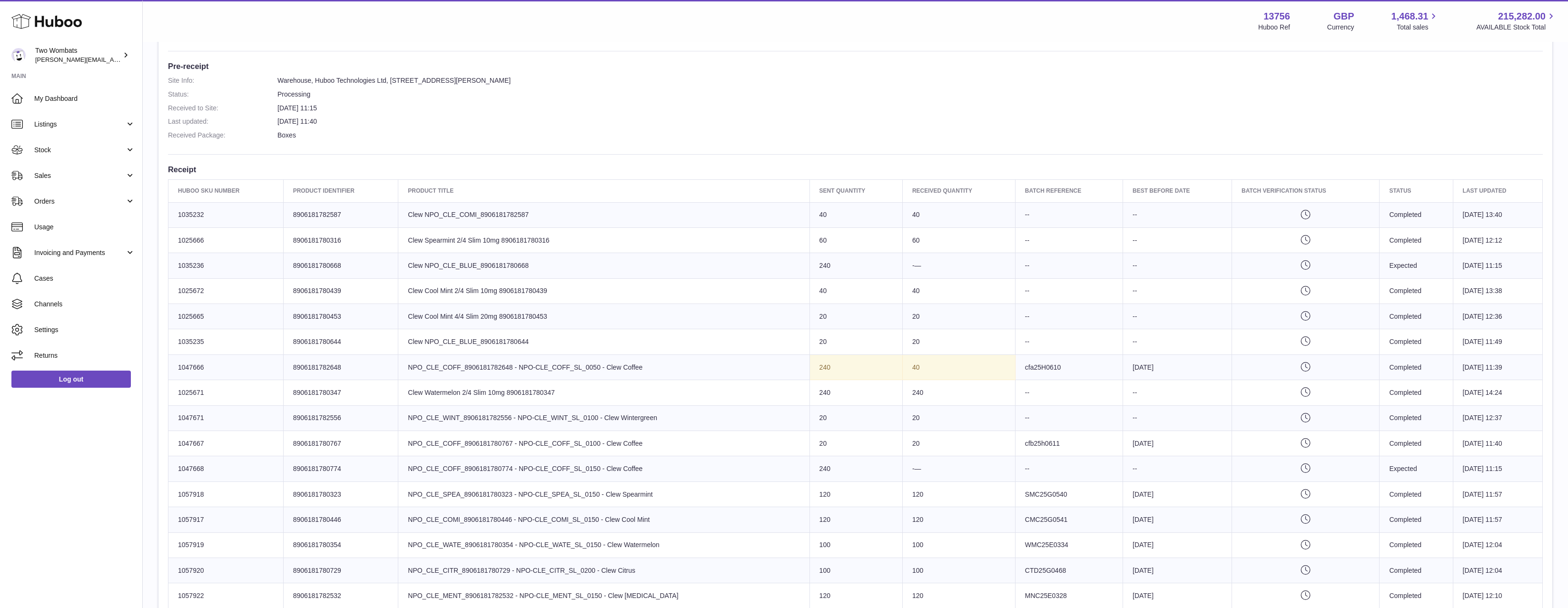
drag, startPoint x: 1024, startPoint y: 365, endPoint x: 982, endPoint y: 368, distance: 42.1
click at [982, 368] on tr "Huboo SKU Number 1047666 Client Identifier 8906181782648 Product title NPO_CLE_…" at bounding box center [856, 367] width 1374 height 25
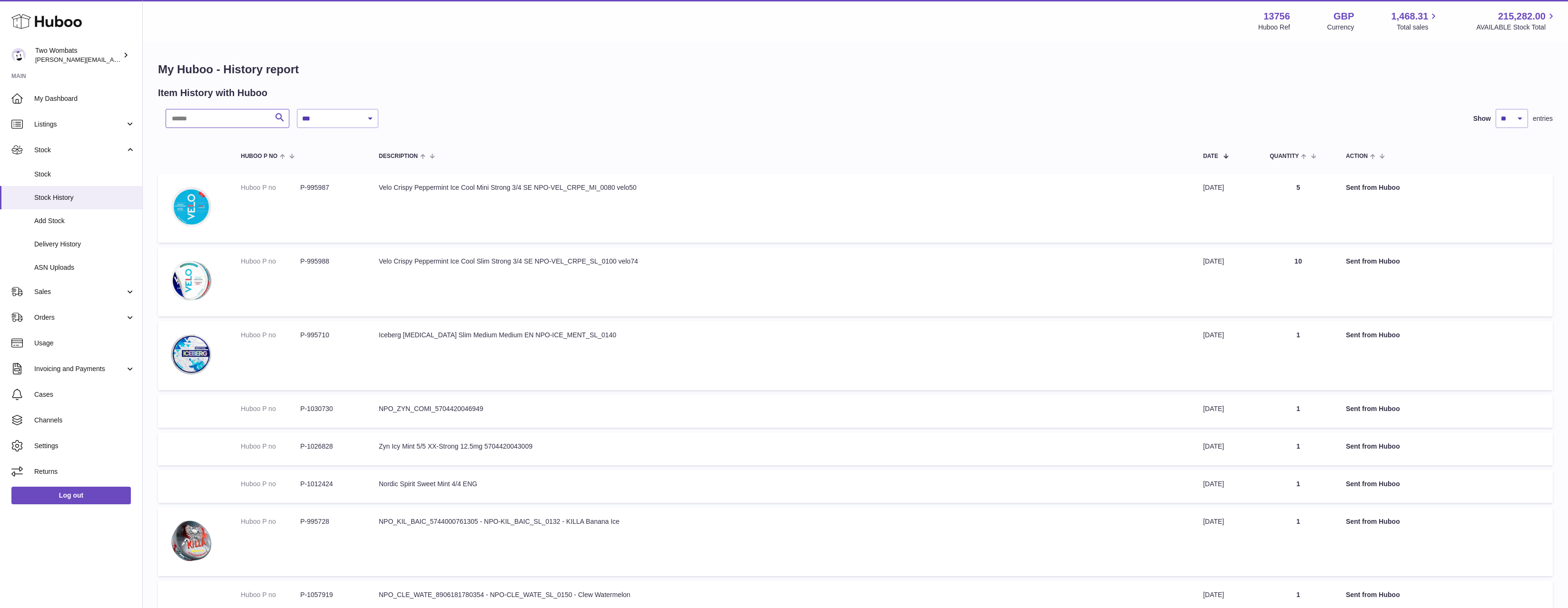
click at [241, 123] on input "text" at bounding box center [228, 118] width 124 height 19
paste input "*******"
type input "*******"
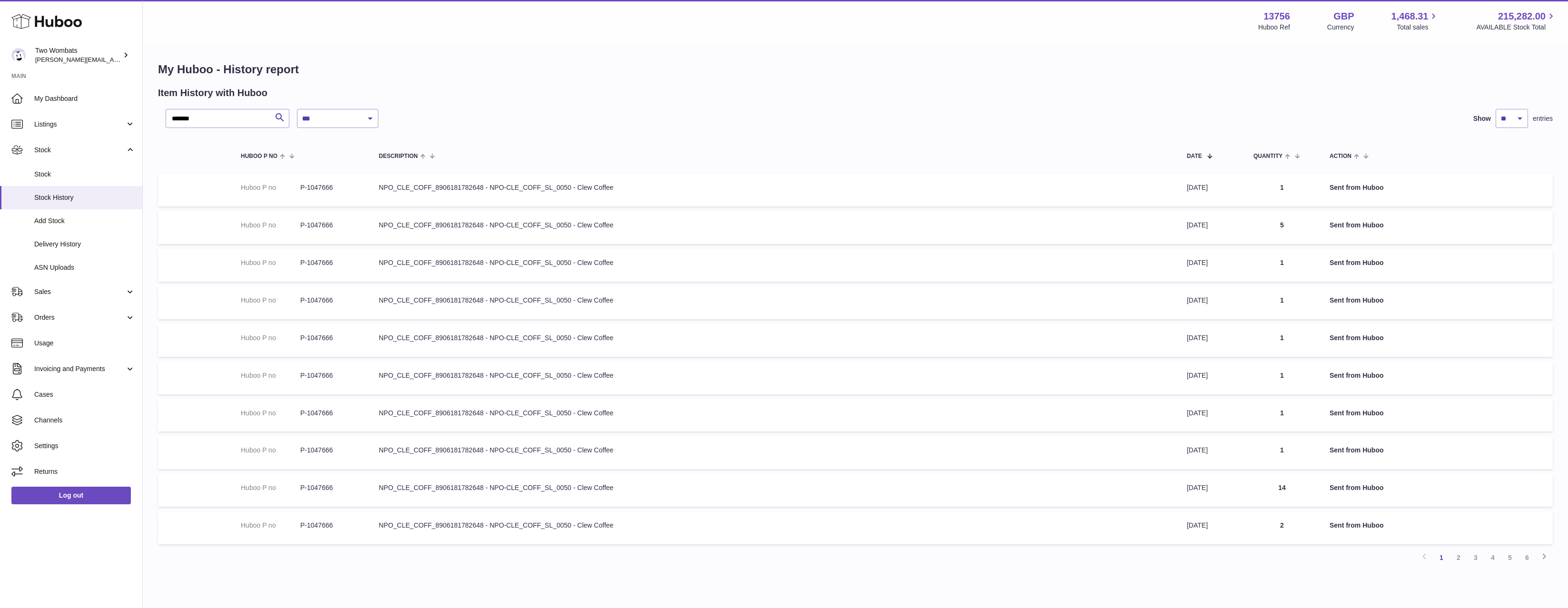
click at [381, 100] on div "**********" at bounding box center [855, 317] width 1425 height 549
drag, startPoint x: 369, startPoint y: 113, endPoint x: 367, endPoint y: 118, distance: 5.4
click at [368, 113] on select "**********" at bounding box center [338, 118] width 82 height 19
click at [297, 109] on select "**********" at bounding box center [338, 118] width 82 height 19
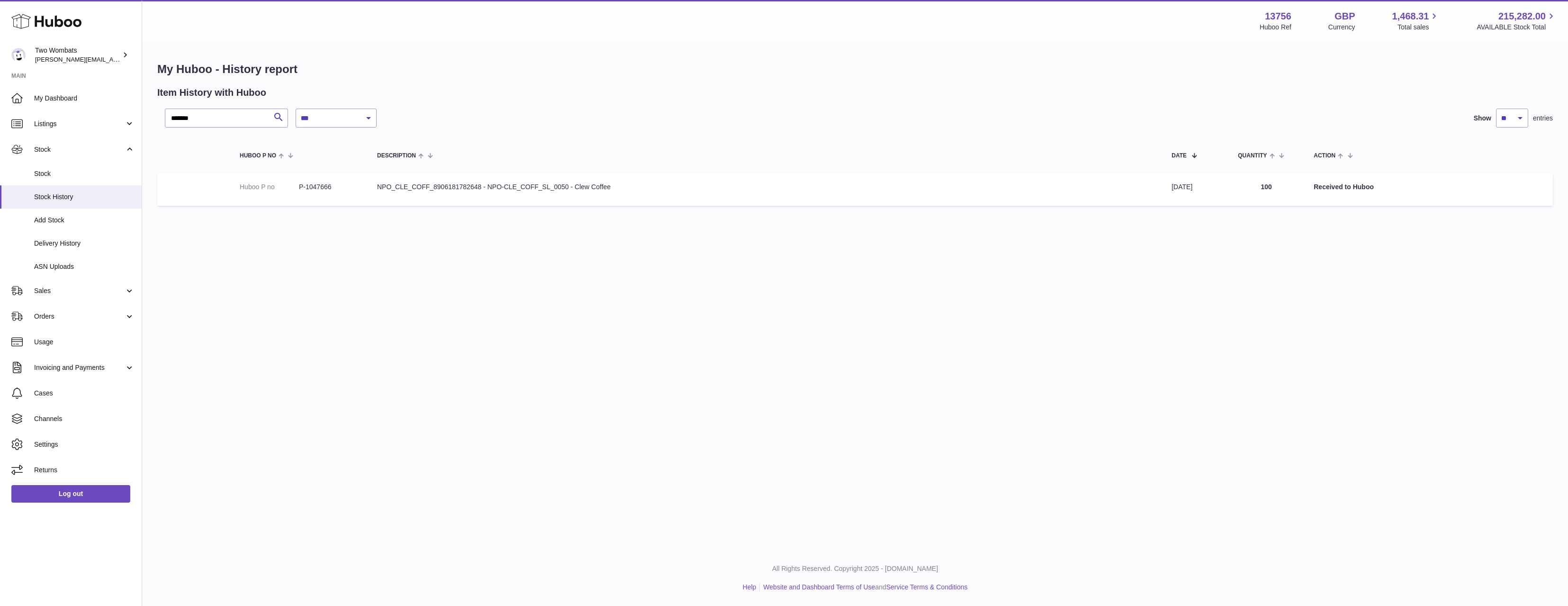
drag, startPoint x: 508, startPoint y: 188, endPoint x: 653, endPoint y: 193, distance: 145.1
click at [652, 193] on td "Description NPO_CLE_COFF_8906181782648 - NPO-CLE_COFF_SL_0050 - Clew Coffee" at bounding box center [765, 189] width 794 height 33
drag, startPoint x: 1235, startPoint y: 156, endPoint x: 520, endPoint y: 215, distance: 717.4
click at [521, 214] on div "**********" at bounding box center [855, 135] width 1426 height 187
click at [519, 216] on div "**********" at bounding box center [855, 135] width 1426 height 187
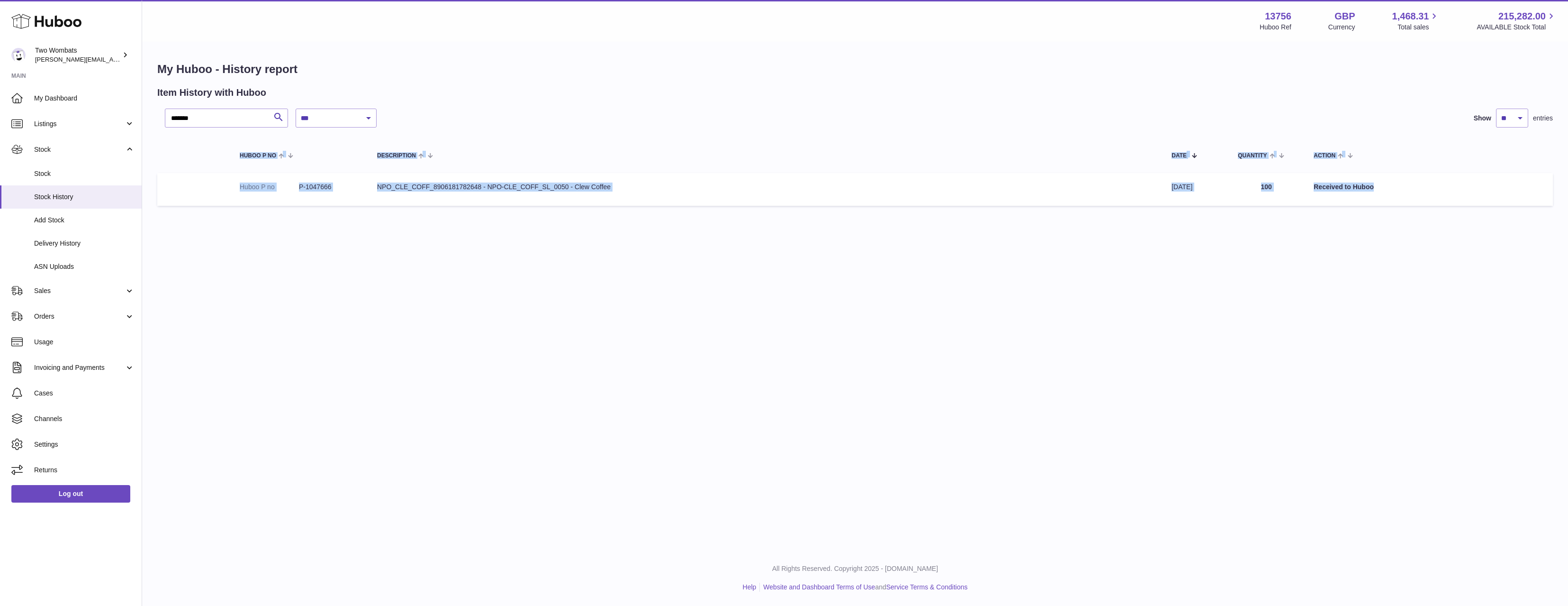
click at [337, 169] on table "Huboo P no Description Date Quantity Action Huboo P no P-1047666 Description NP…" at bounding box center [855, 174] width 1396 height 73
click at [335, 130] on div "**********" at bounding box center [855, 159] width 1396 height 101
click at [341, 122] on select "**********" at bounding box center [336, 118] width 81 height 19
select select "*"
click at [296, 108] on select "**********" at bounding box center [336, 118] width 81 height 19
